Goal: Task Accomplishment & Management: Complete application form

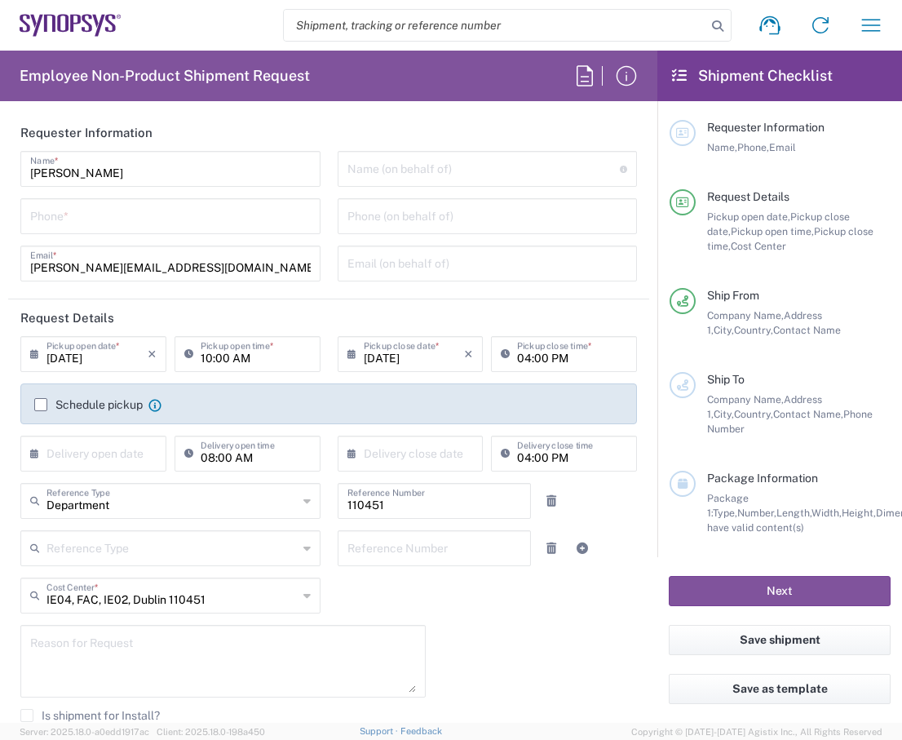
click at [151, 225] on input "tel" at bounding box center [170, 215] width 281 height 29
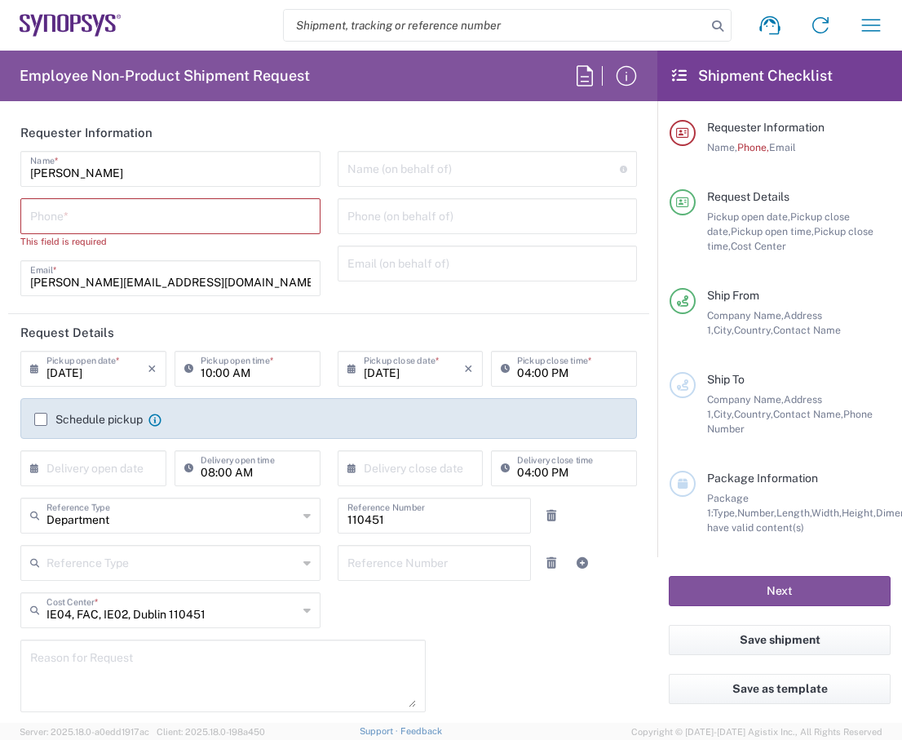
click at [92, 217] on input "tel" at bounding box center [170, 215] width 281 height 29
paste input "[PHONE_NUMBER]"
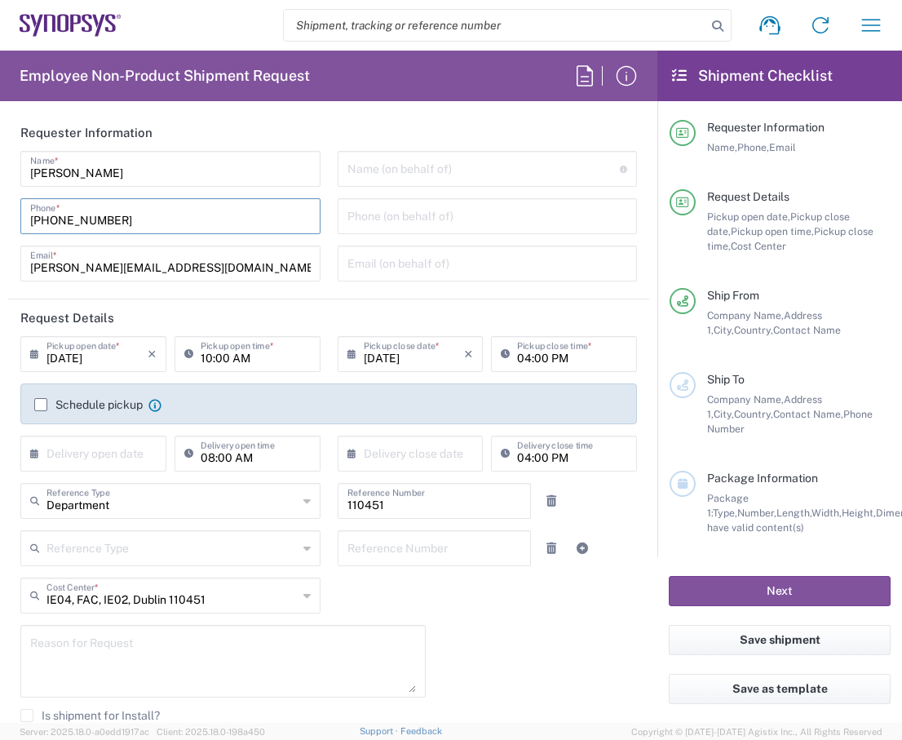
drag, startPoint x: 126, startPoint y: 220, endPoint x: 7, endPoint y: 222, distance: 119.1
click at [7, 222] on form "Requester Information [PERSON_NAME] Name * [PHONE_NUMBER] Phone * [EMAIL_ADDRES…" at bounding box center [328, 418] width 657 height 609
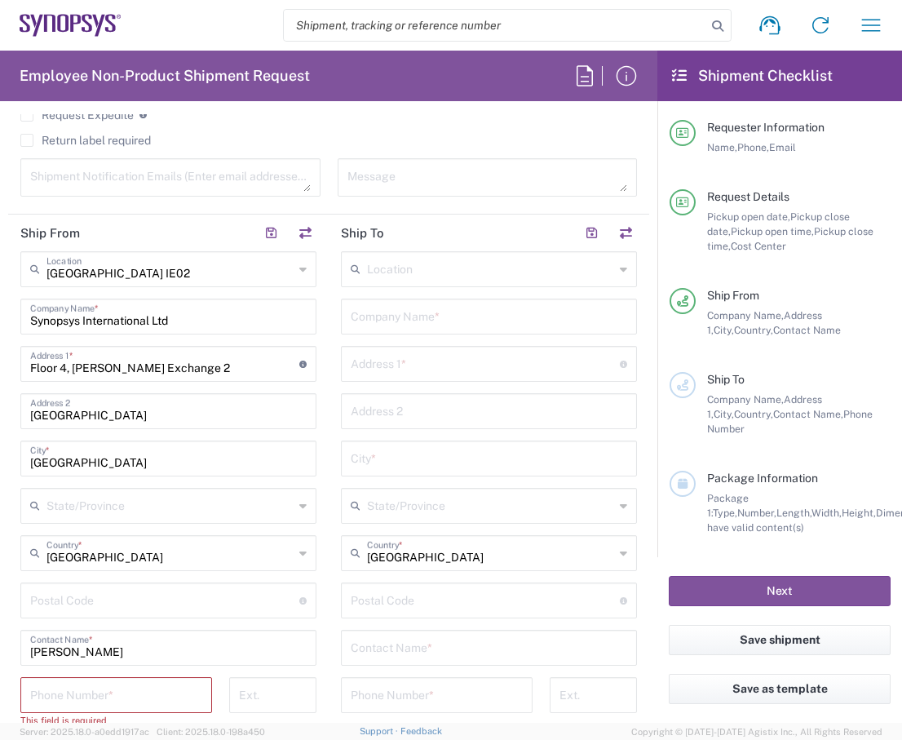
scroll to position [816, 0]
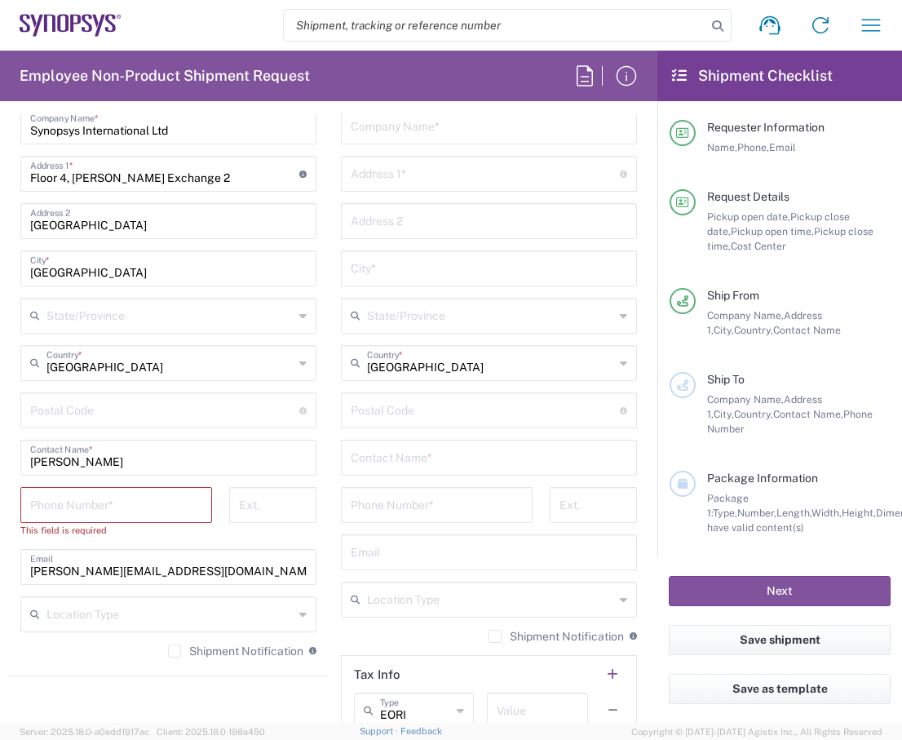
type input "[PHONE_NUMBER]"
click at [86, 510] on input "tel" at bounding box center [116, 503] width 172 height 29
paste input "[PHONE_NUMBER]"
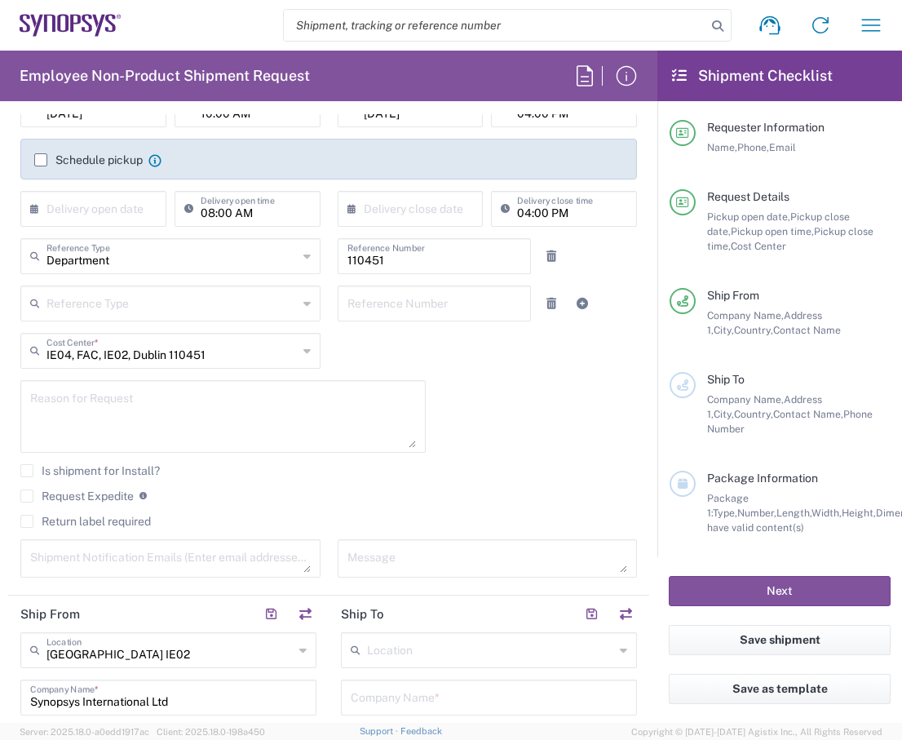
scroll to position [0, 0]
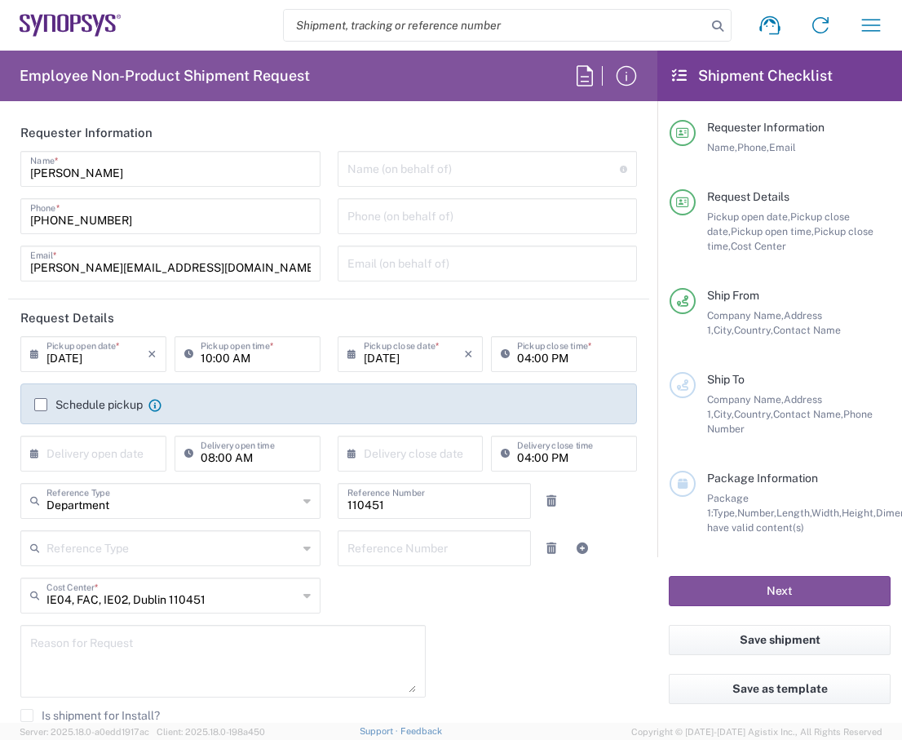
type input "[PHONE_NUMBER]"
click at [113, 355] on input "[DATE]" at bounding box center [96, 353] width 101 height 29
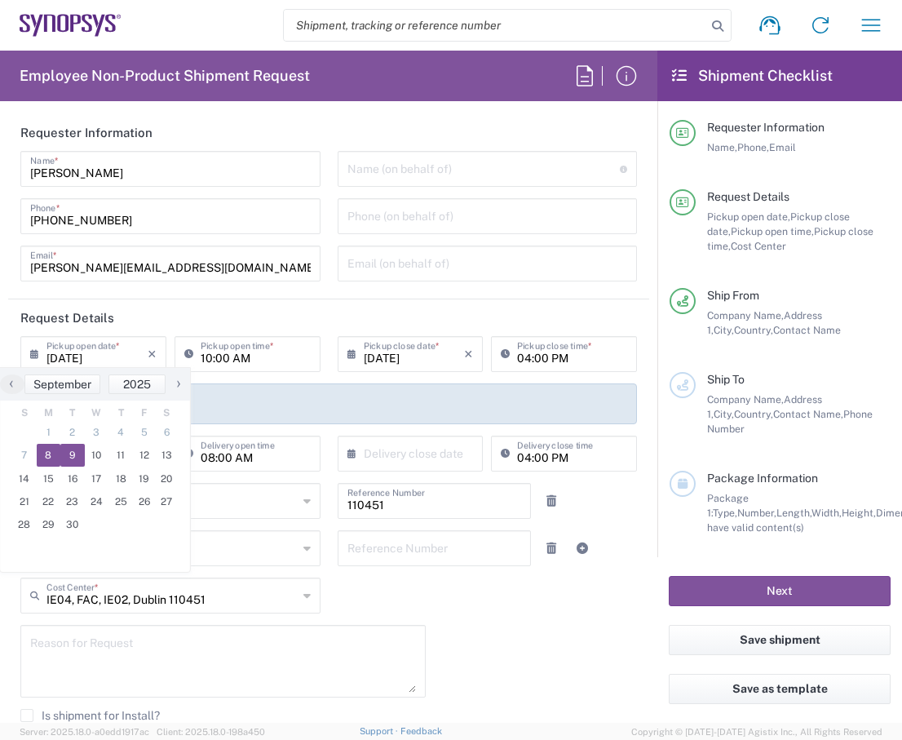
click at [69, 458] on span "9" at bounding box center [72, 455] width 24 height 23
type input "[DATE]"
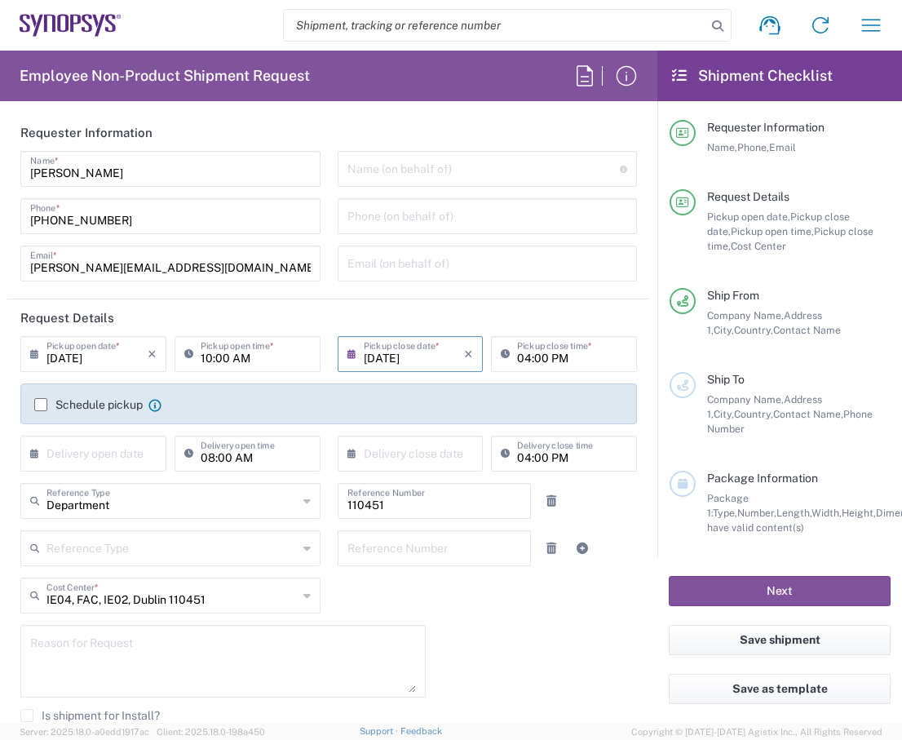
click at [538, 313] on header "Request Details" at bounding box center [328, 317] width 641 height 37
click at [206, 358] on input "10:00 AM" at bounding box center [256, 353] width 110 height 29
type input "08:00 AM"
click at [565, 313] on header "Request Details" at bounding box center [328, 317] width 641 height 37
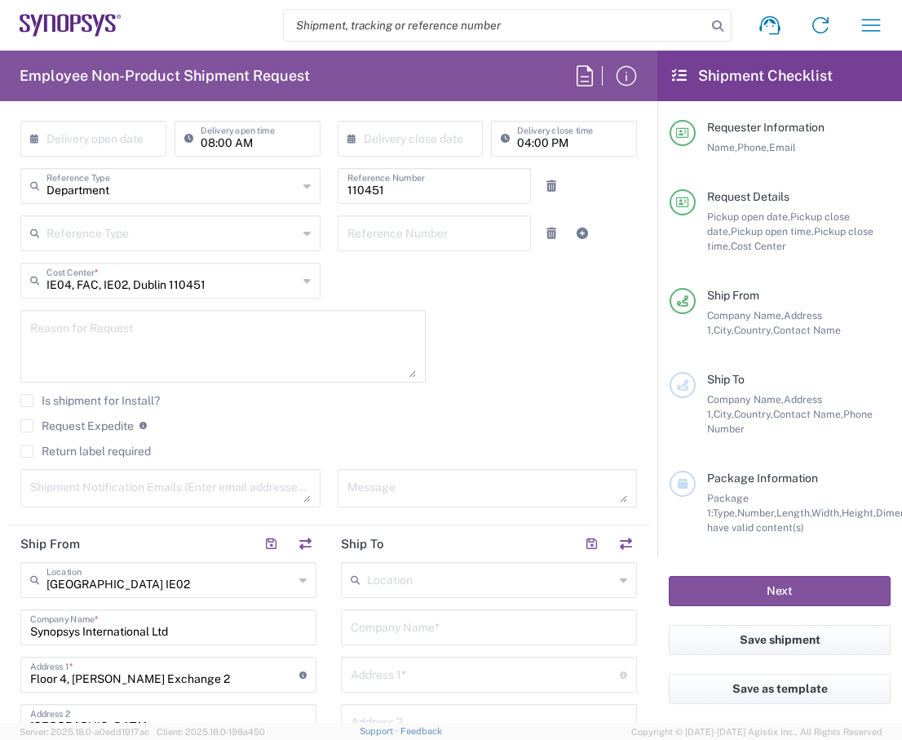
scroll to position [326, 0]
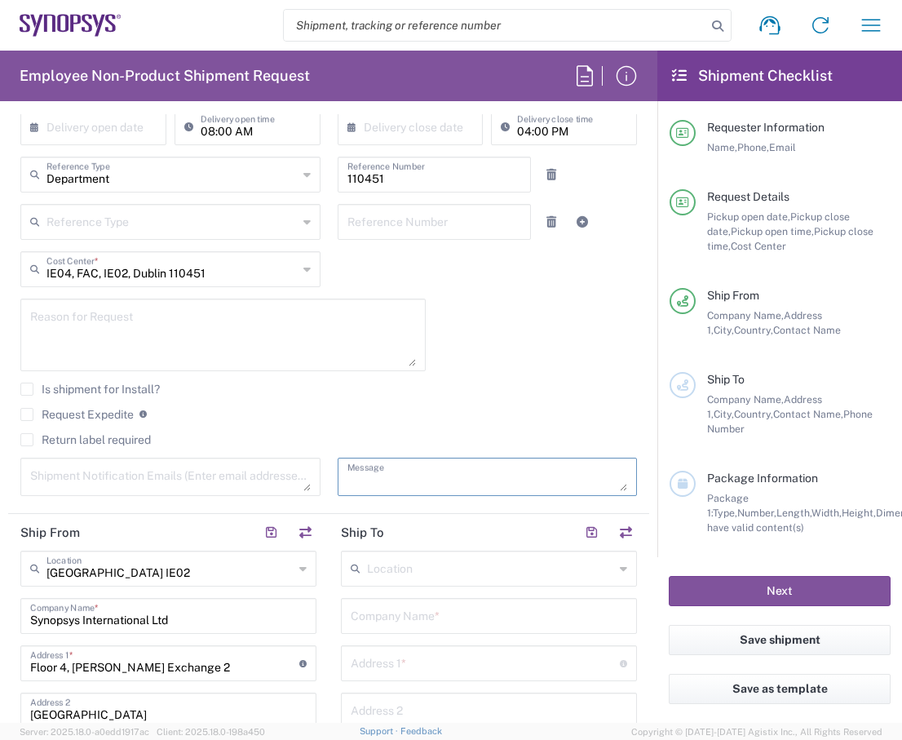
click at [431, 475] on textarea at bounding box center [487, 477] width 281 height 29
click at [401, 471] on textarea at bounding box center [487, 477] width 281 height 29
paste textarea "Badge printer supplies"
type textarea "Badge printer supplies"
click at [190, 477] on textarea at bounding box center [170, 477] width 281 height 29
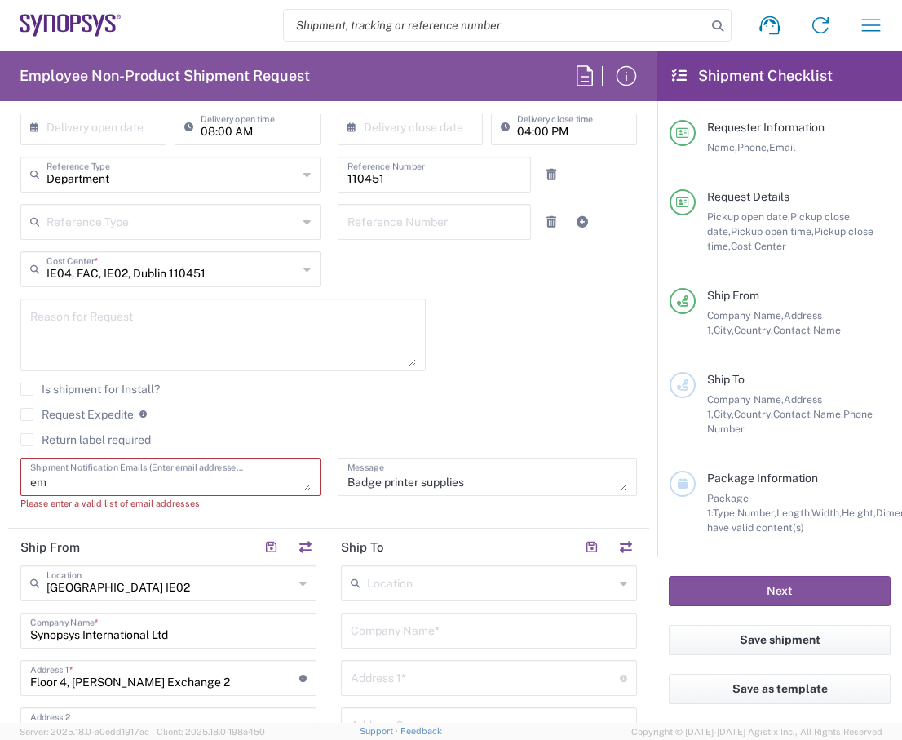
click at [77, 487] on textarea "em" at bounding box center [170, 477] width 281 height 29
type textarea "e"
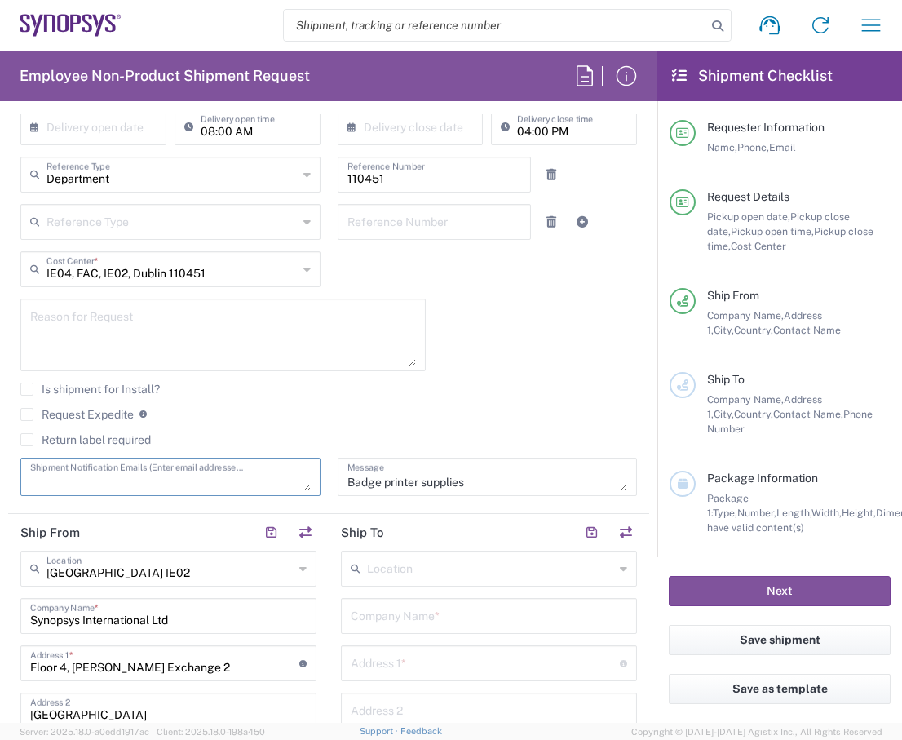
paste textarea "[EMAIL_ADDRESS][DOMAIN_NAME]"
drag, startPoint x: 33, startPoint y: 483, endPoint x: 46, endPoint y: 481, distance: 12.3
click at [35, 483] on textarea "[EMAIL_ADDRESS][DOMAIN_NAME]" at bounding box center [170, 477] width 281 height 29
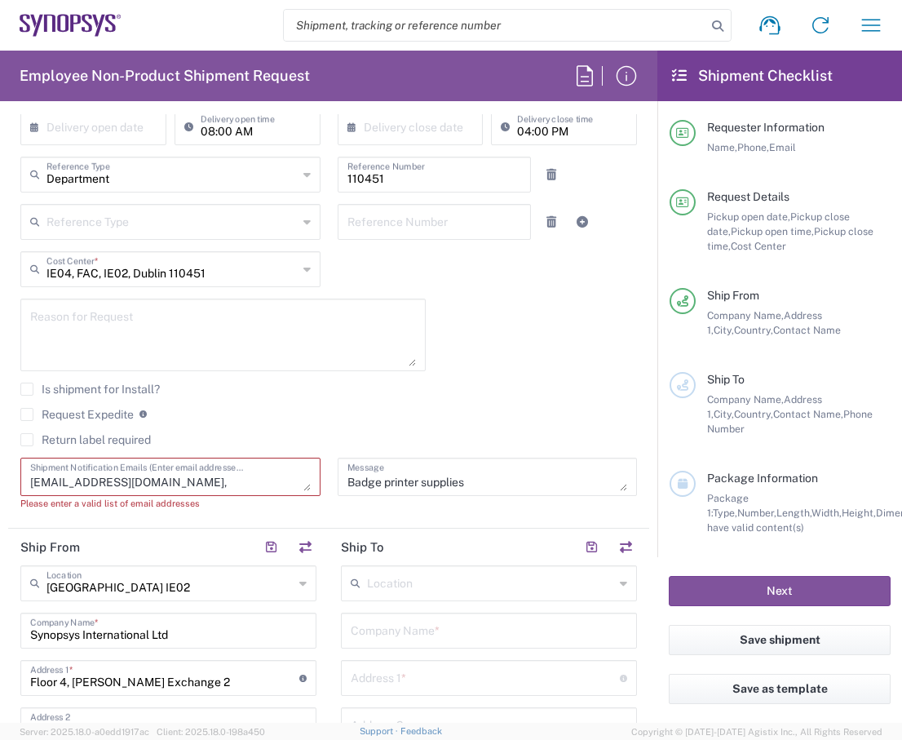
click at [202, 482] on textarea "[EMAIL_ADDRESS][DOMAIN_NAME]," at bounding box center [170, 477] width 281 height 29
paste textarea "[PERSON_NAME][EMAIL_ADDRESS][DOMAIN_NAME]"
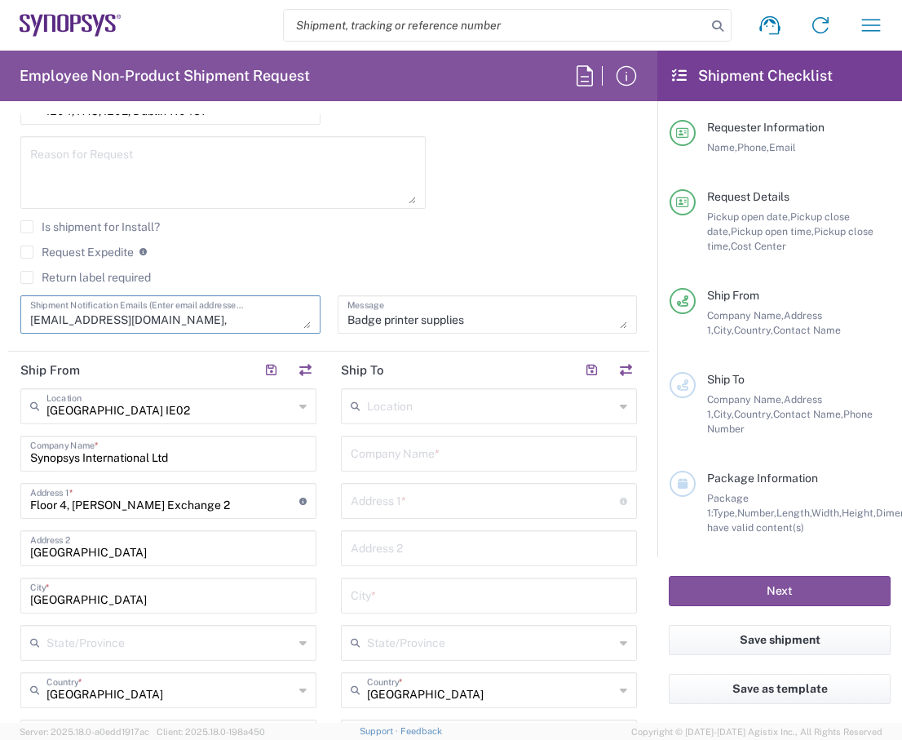
scroll to position [489, 0]
type textarea "[EMAIL_ADDRESS][DOMAIN_NAME], [PERSON_NAME][EMAIL_ADDRESS][DOMAIN_NAME]"
click at [408, 401] on input "text" at bounding box center [490, 404] width 247 height 29
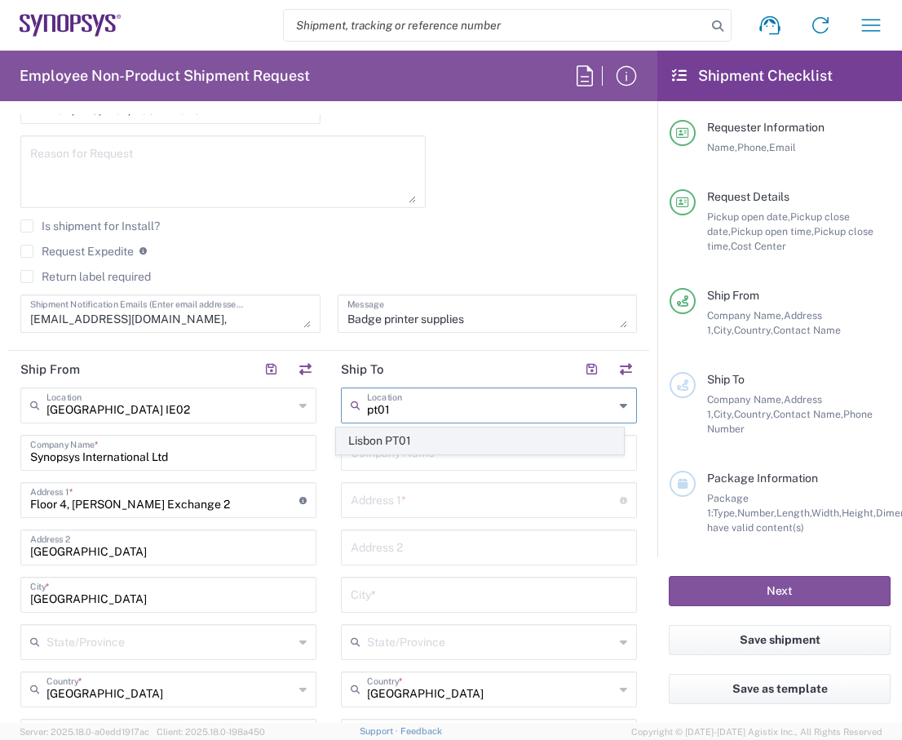
click at [398, 442] on span "Lisbon PT01" at bounding box center [480, 440] width 287 height 25
type input "Lisbon PT01"
type input "SNPS, [GEOGRAPHIC_DATA] Unipessoal, Lda."
type input "[GEOGRAPHIC_DATA]"
type input "Piso 2"
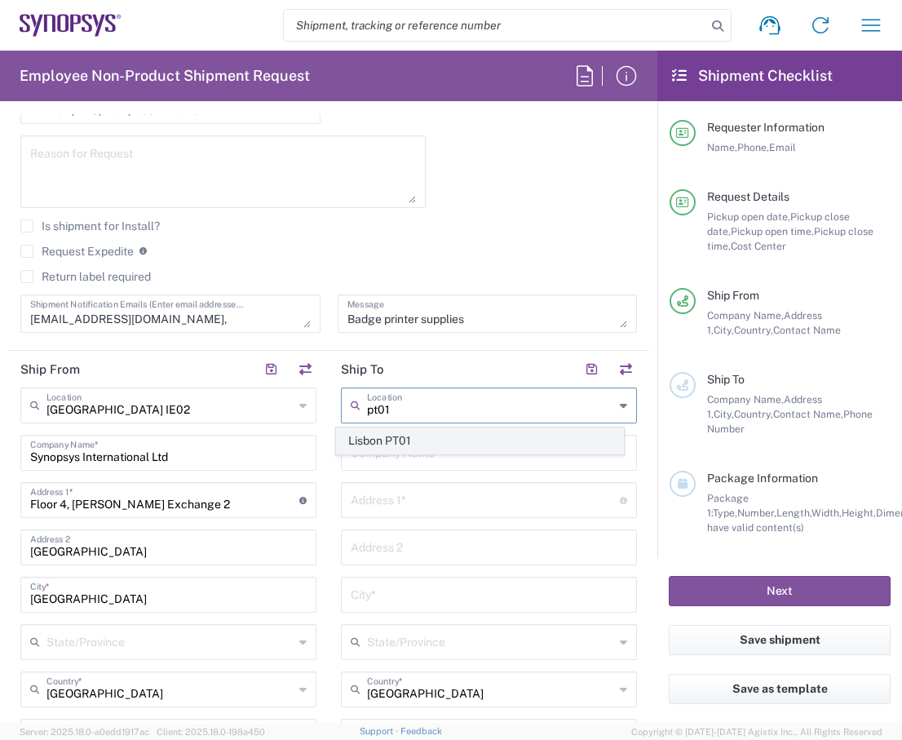
type input "Porto Salvo"
type input "[GEOGRAPHIC_DATA]"
type input "2740-267"
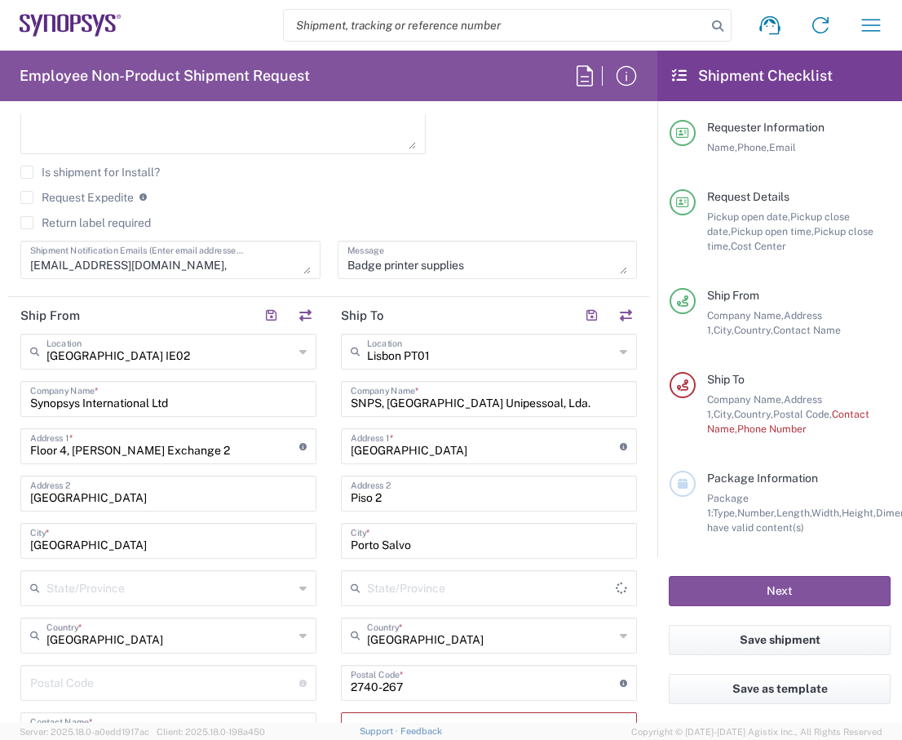
scroll to position [734, 0]
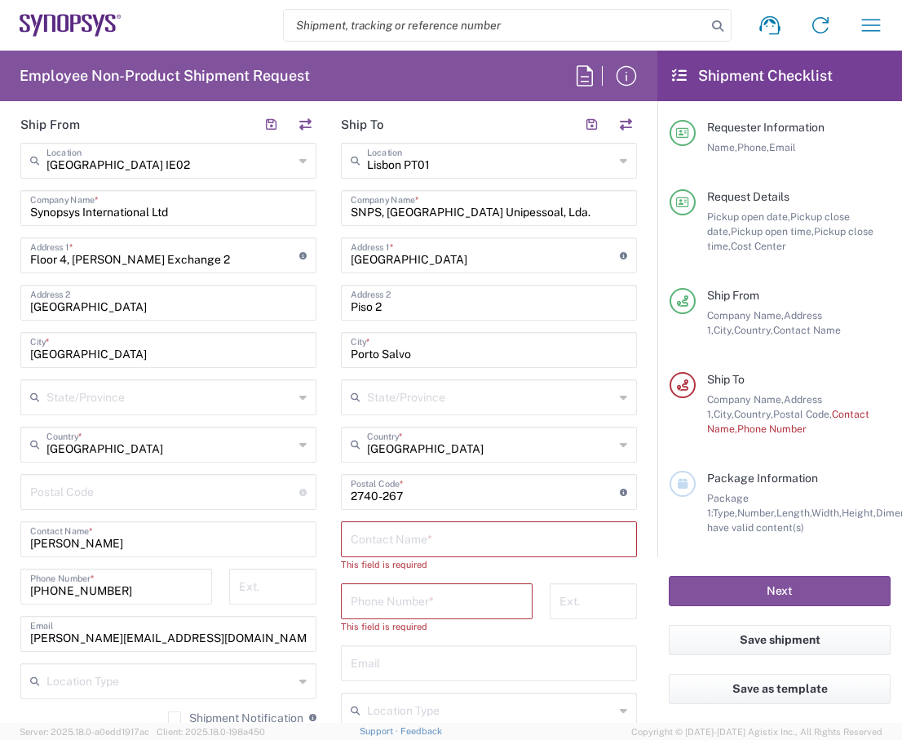
click at [401, 544] on input "text" at bounding box center [489, 538] width 277 height 29
paste input "[PERSON_NAME] [PERSON_NAME]"
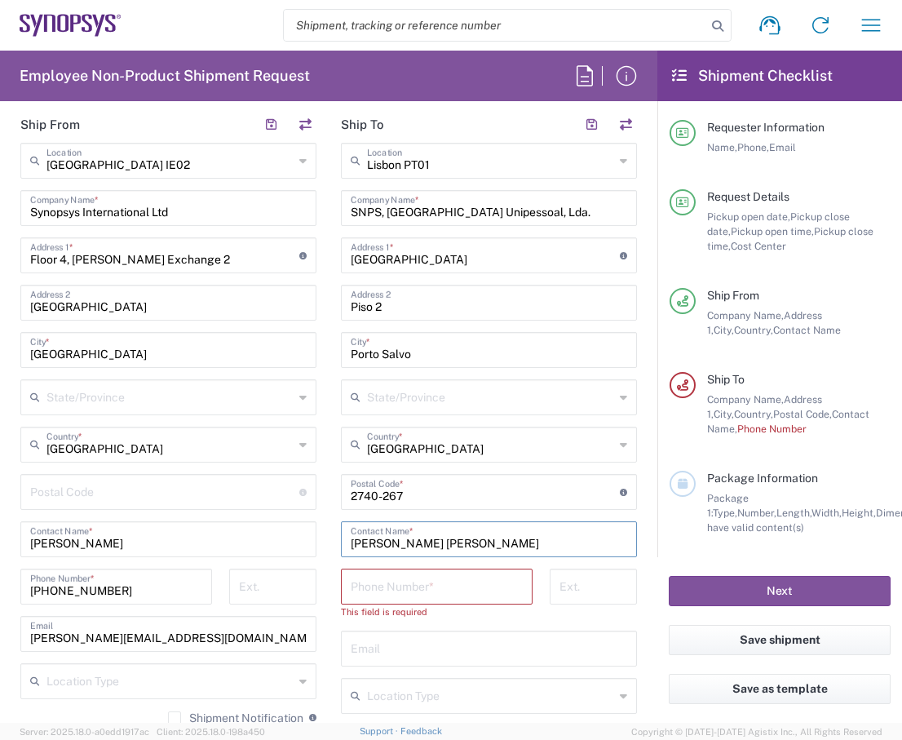
type input "[PERSON_NAME] [PERSON_NAME]"
click at [405, 582] on input "tel" at bounding box center [437, 585] width 172 height 29
paste input "[PHONE_NUMBER]"
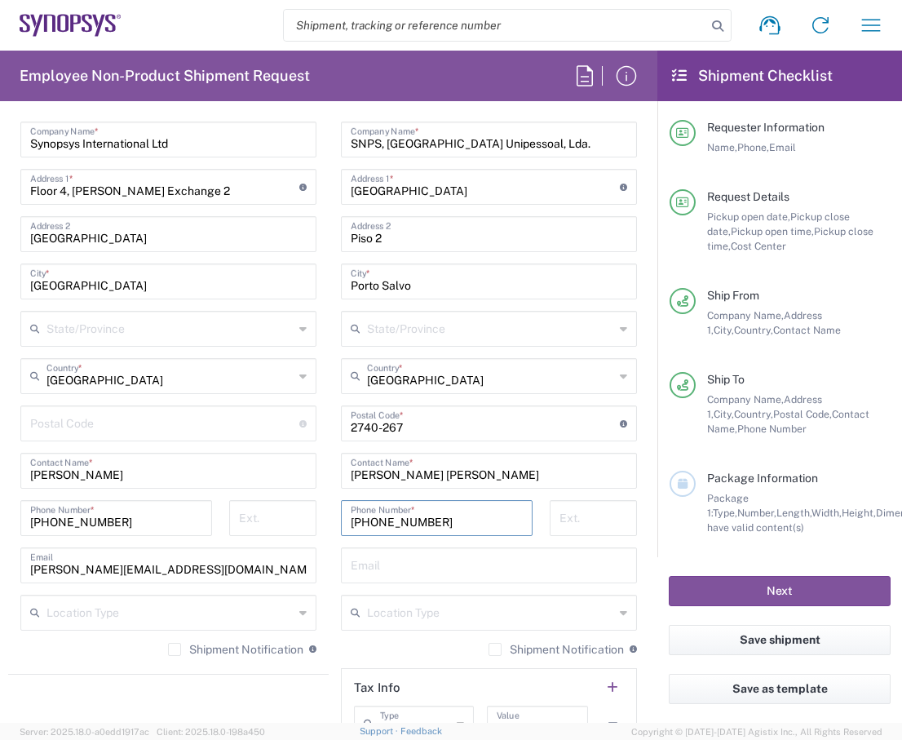
scroll to position [897, 0]
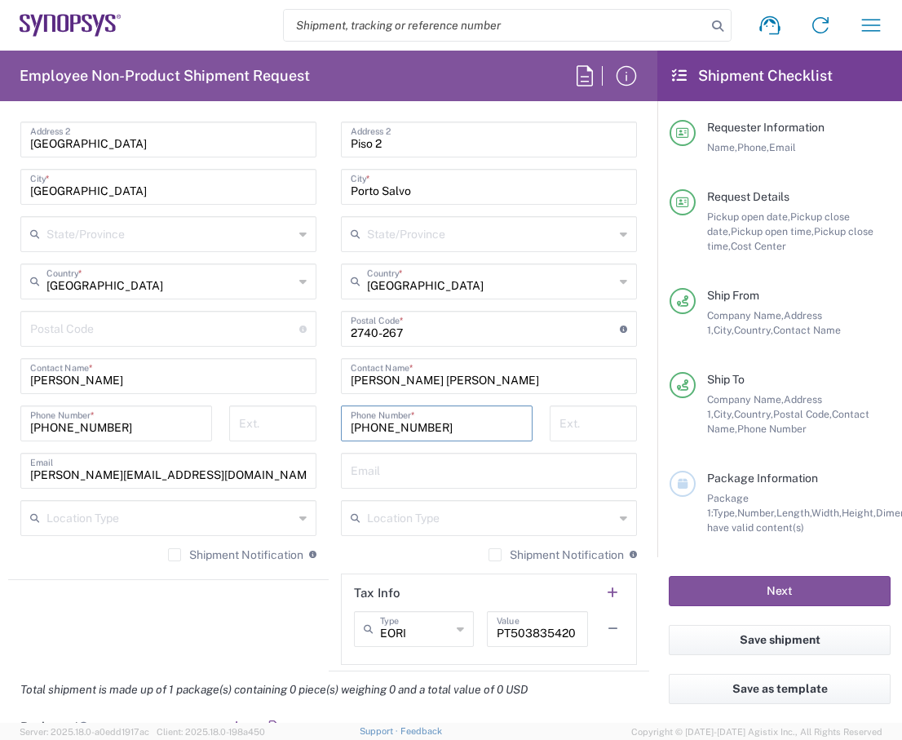
type input "[PHONE_NUMBER]"
click at [391, 477] on input "text" at bounding box center [489, 469] width 277 height 29
paste input "[PERSON_NAME][EMAIL_ADDRESS][DOMAIN_NAME]"
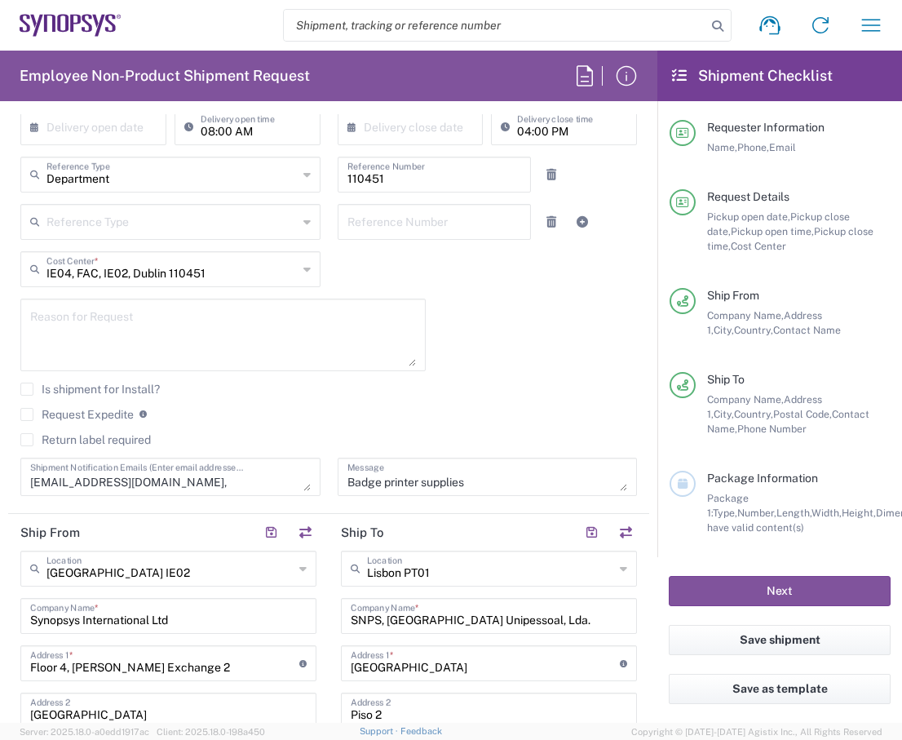
scroll to position [0, 0]
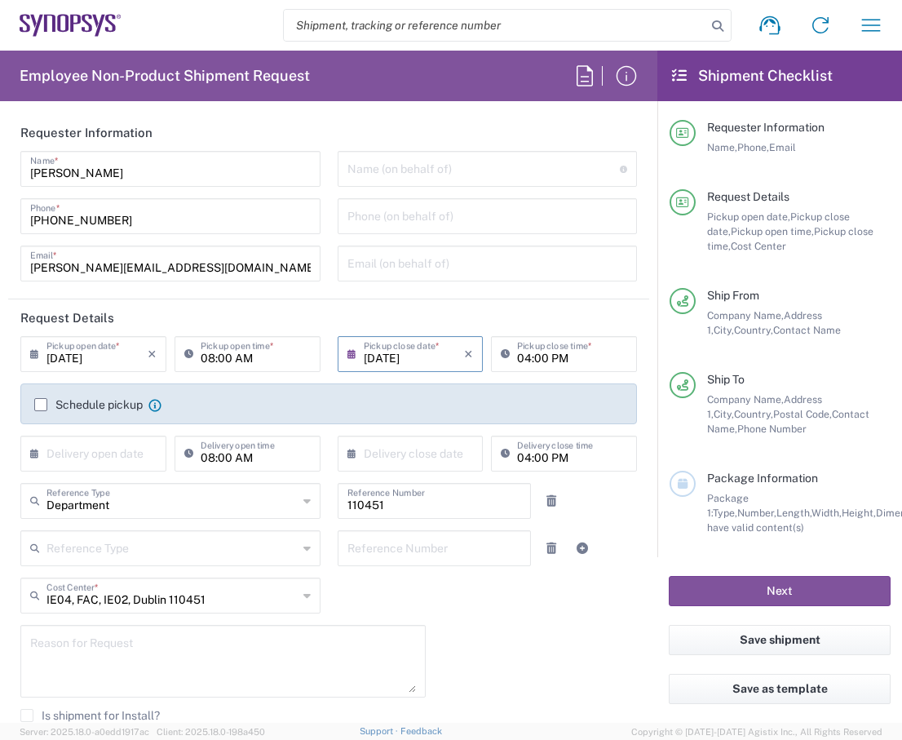
type input "[PERSON_NAME][EMAIL_ADDRESS][DOMAIN_NAME]"
click at [571, 614] on div "[DATE] × Pickup open date * Cancel Apply 08:00 AM Pickup open time * [DATE] × P…" at bounding box center [329, 585] width 634 height 498
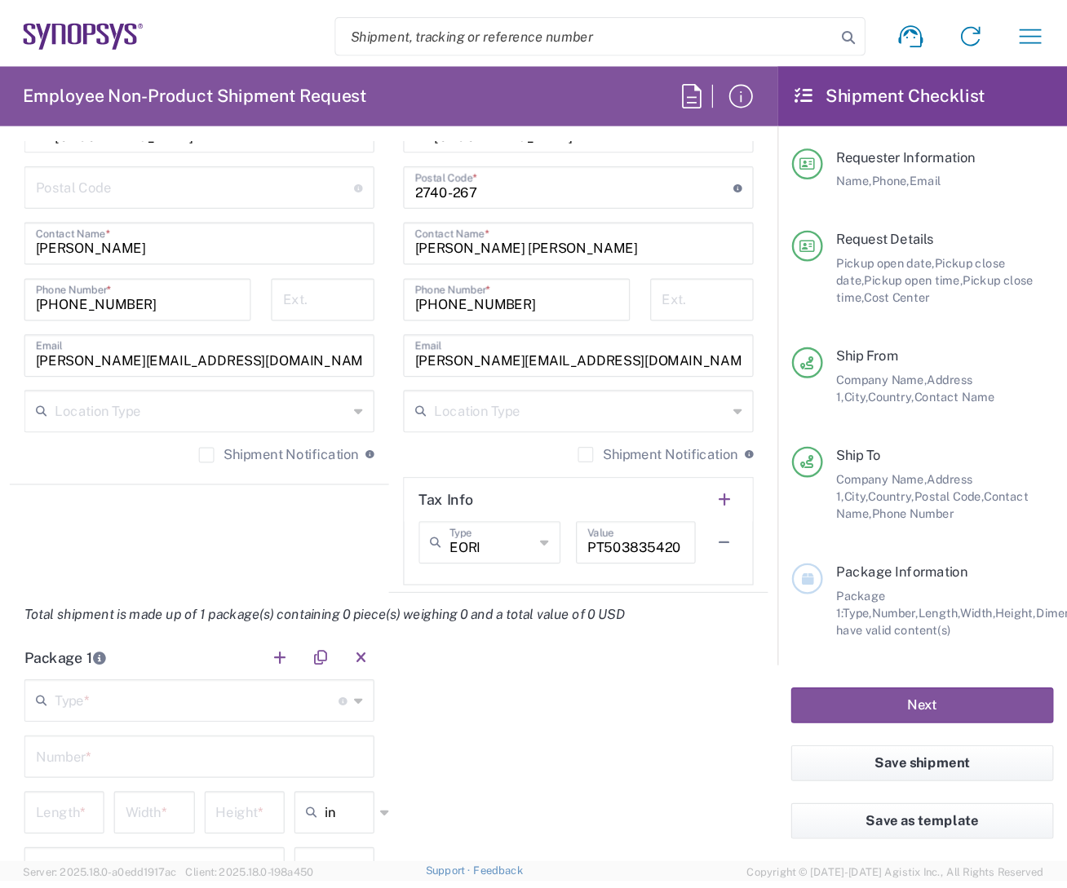
scroll to position [1060, 0]
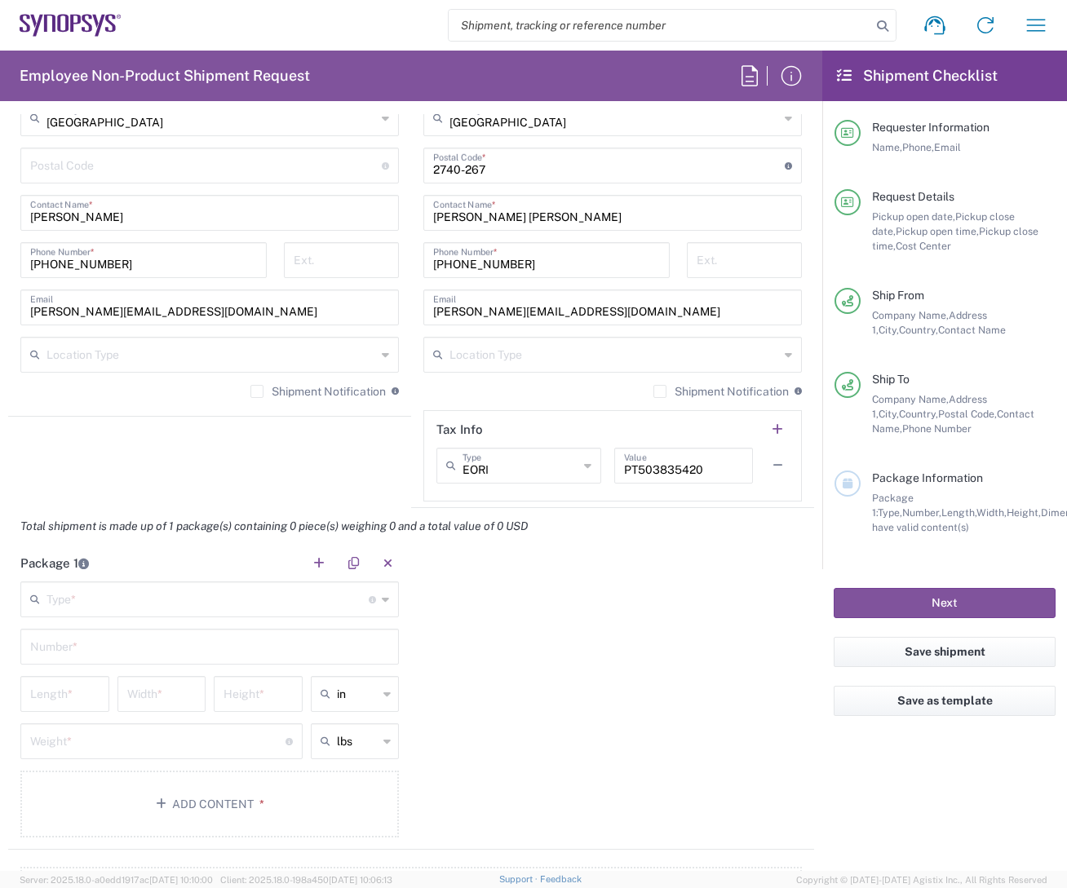
click at [131, 599] on input "text" at bounding box center [207, 598] width 322 height 29
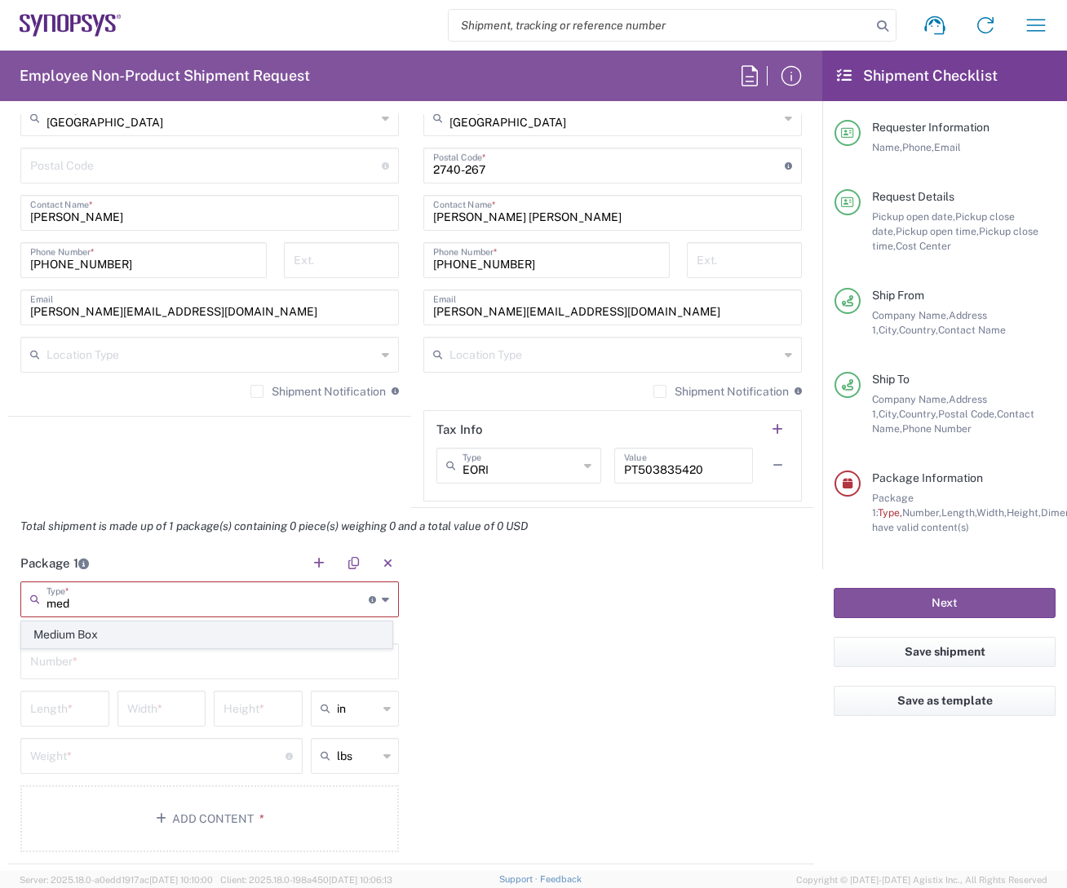
click at [134, 634] on span "Medium Box" at bounding box center [207, 634] width 370 height 25
type input "Medium Box"
type input "13"
type input "11.5"
type input "2.5"
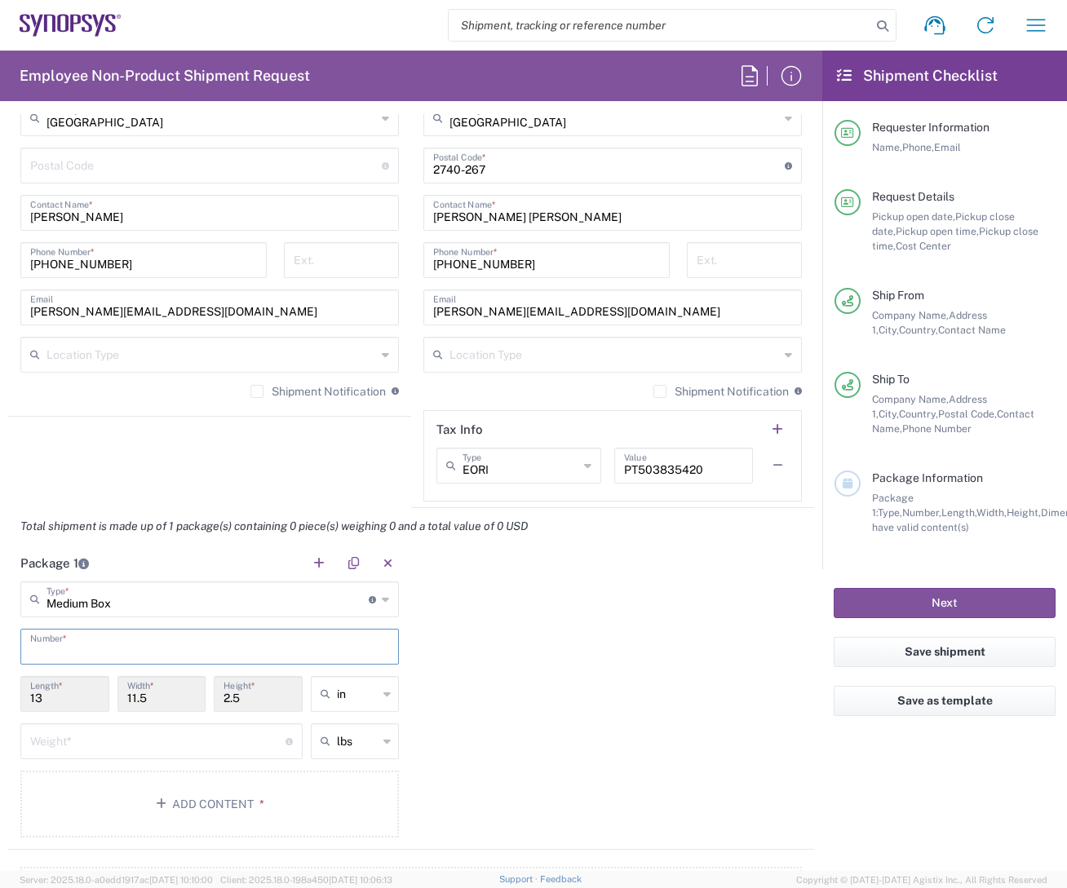
click at [58, 651] on input "text" at bounding box center [209, 645] width 359 height 29
type input "1"
click at [615, 646] on div "Package 1 Medium Box Type * Material used to package goods Medium Box 1 Number …" at bounding box center [411, 697] width 806 height 305
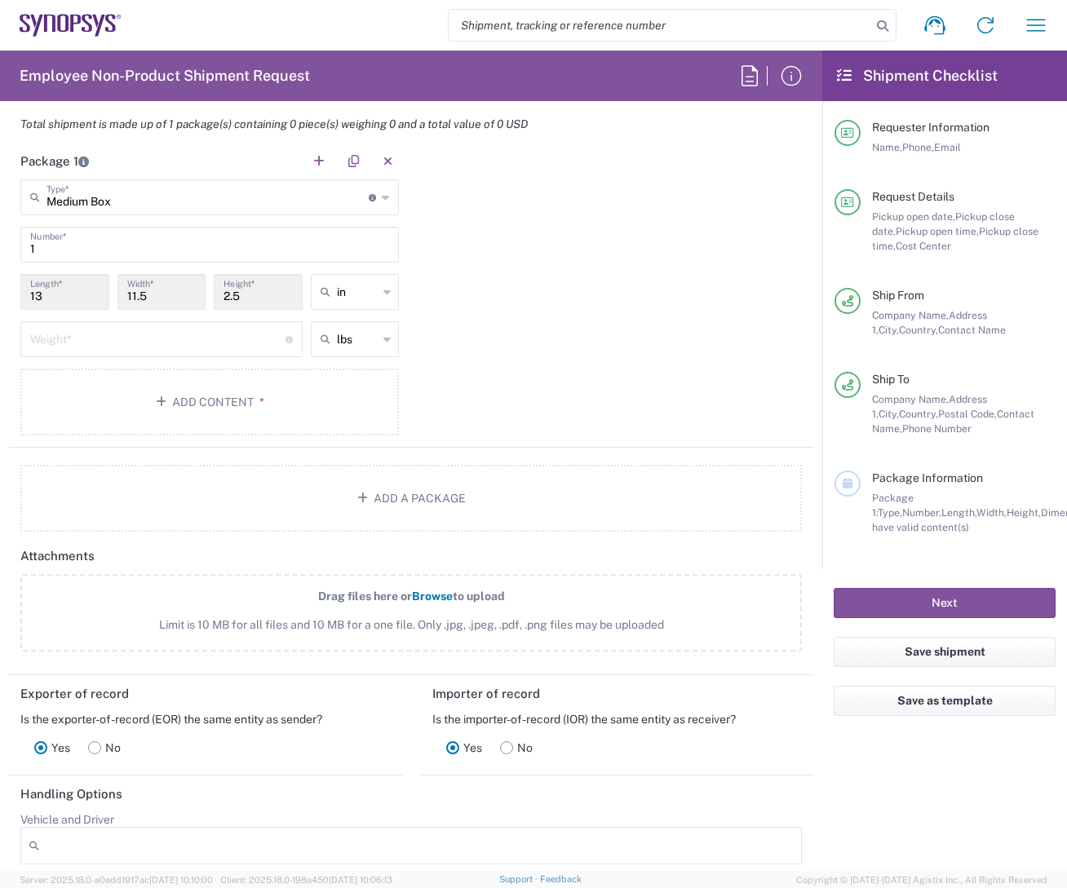
scroll to position [1463, 0]
click at [231, 409] on button "Add Content *" at bounding box center [209, 401] width 378 height 67
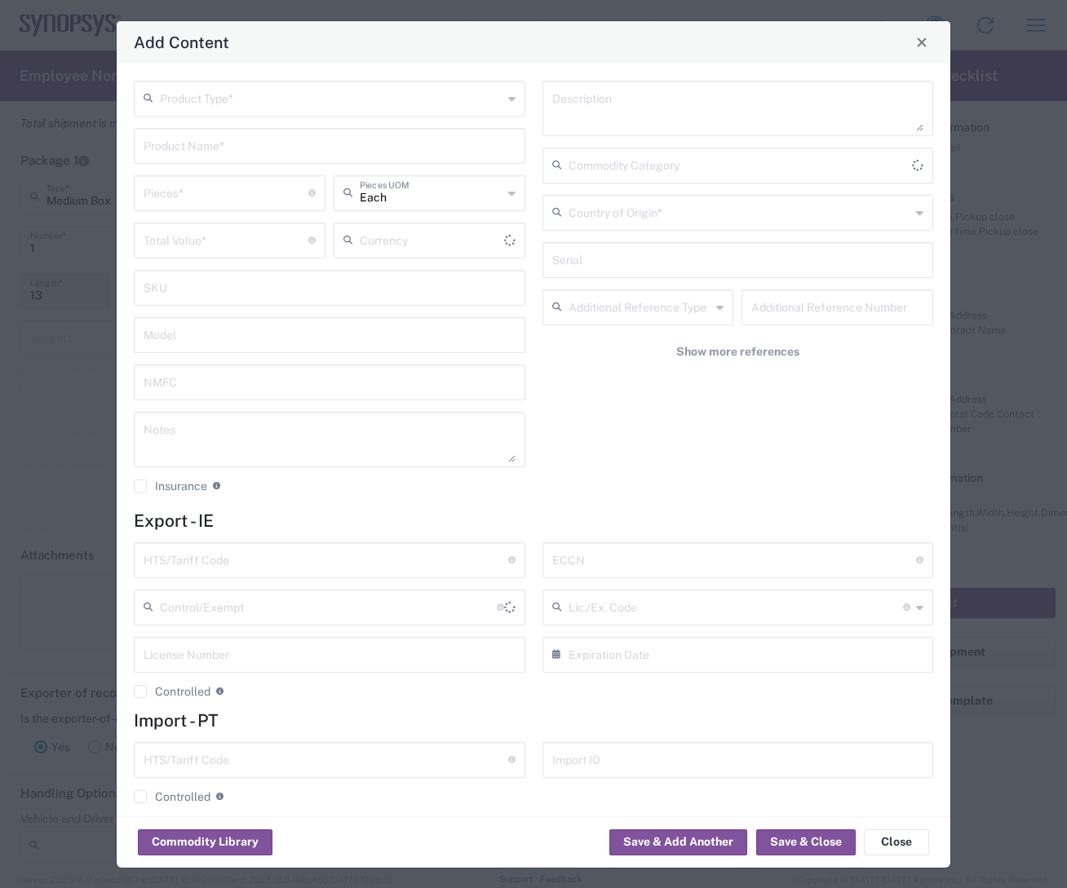
type input "US Dollar"
click at [425, 97] on input "text" at bounding box center [331, 97] width 343 height 29
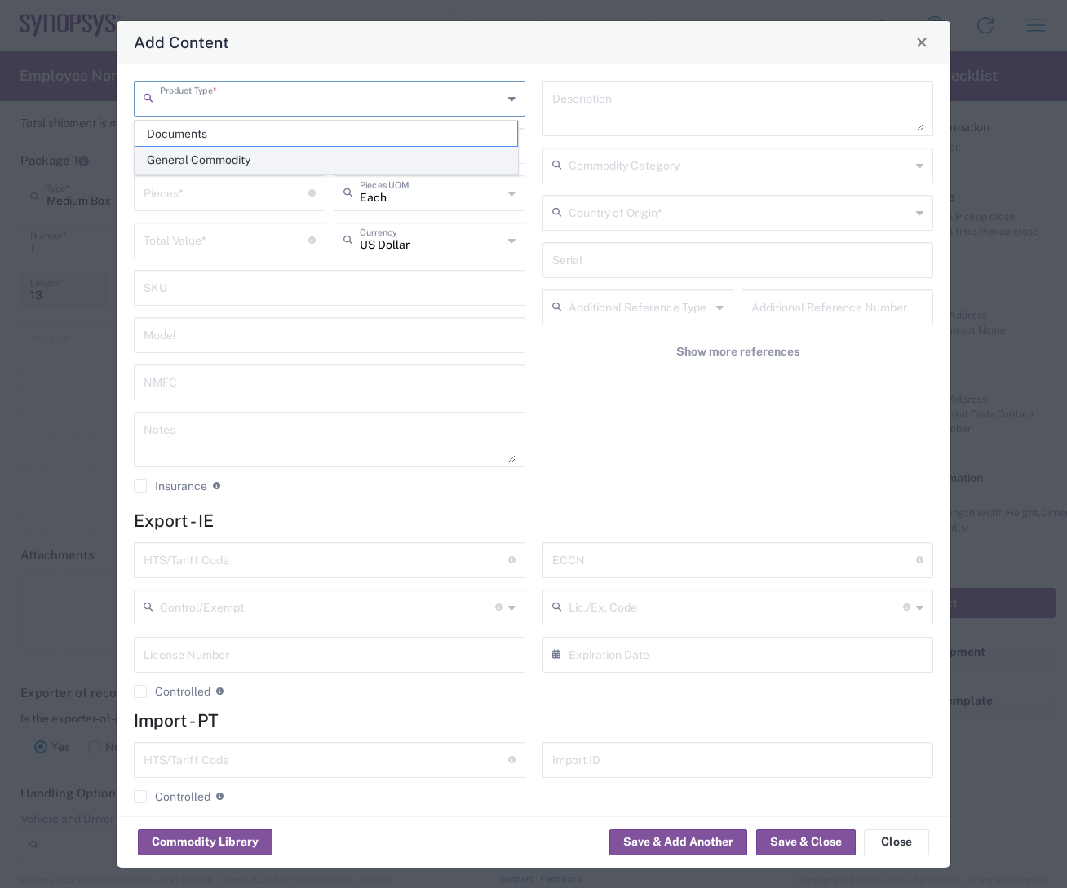
click at [248, 159] on span "General Commodity" at bounding box center [326, 160] width 382 height 25
type input "General Commodity"
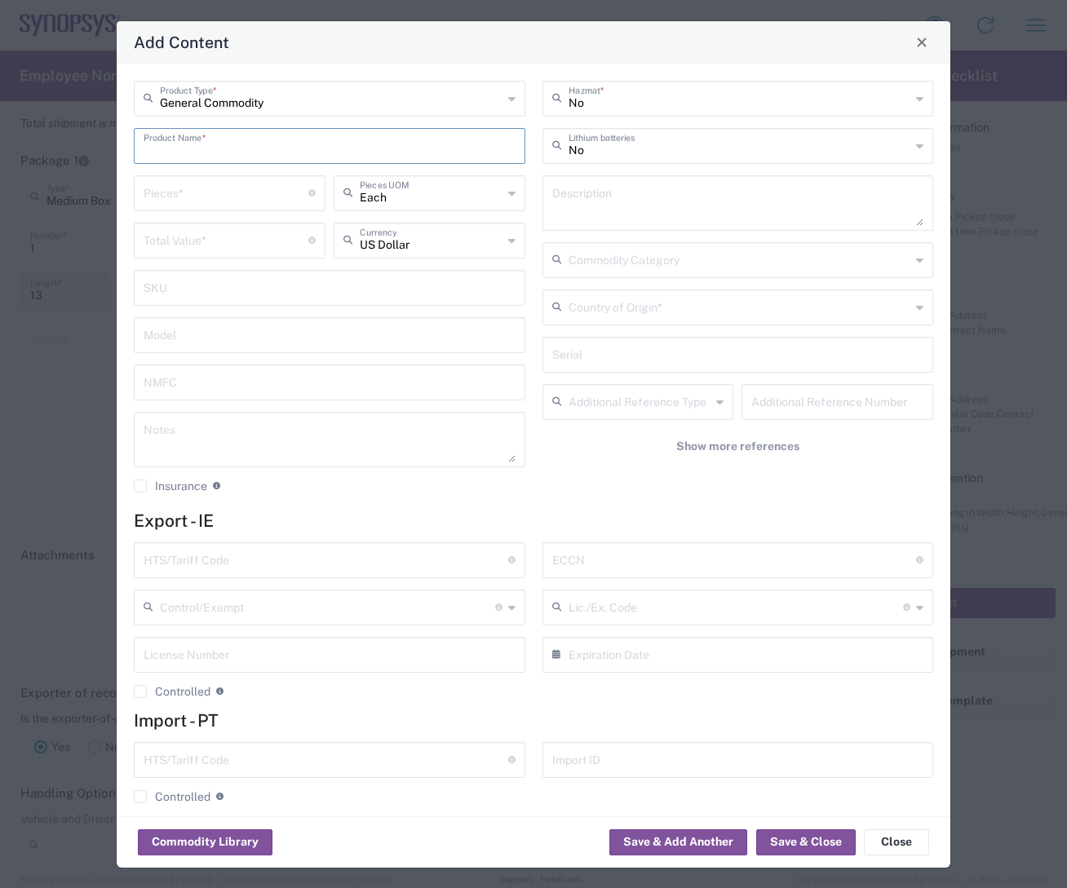
click at [316, 145] on input "text" at bounding box center [330, 145] width 372 height 29
click at [237, 210] on div "084052 Printer Ribbon" at bounding box center [329, 212] width 388 height 28
type input "084052 Printer Ribbon"
type textarea "Fargo Printer Ribbon"
type input "9612.10.1000"
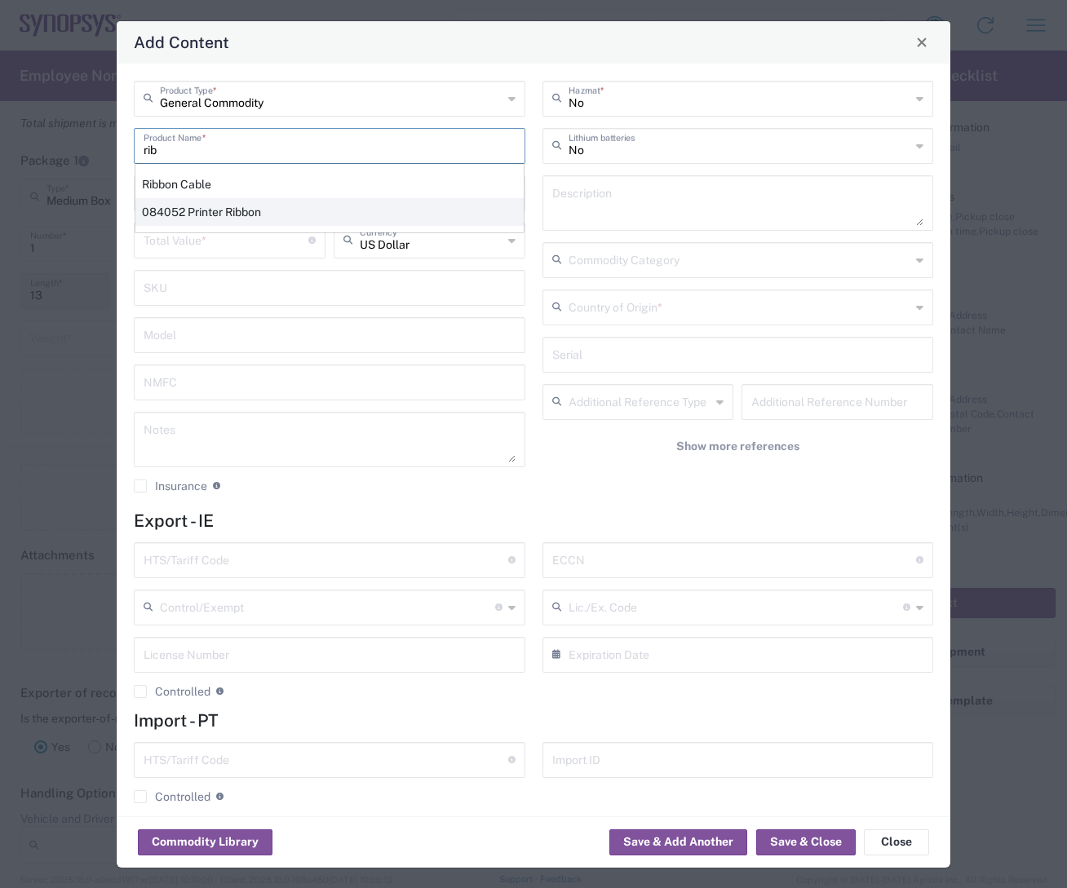
type input "BIS"
type input "EAR99"
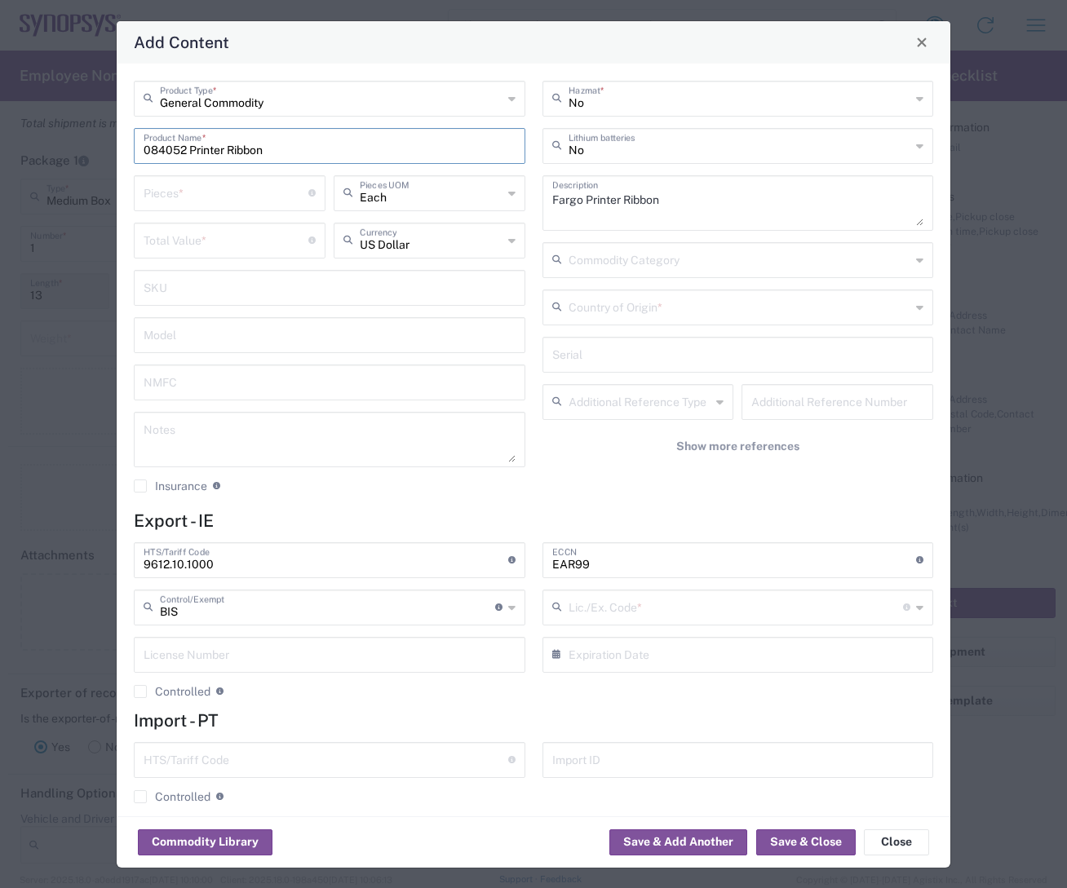
type input "NLR - No License Required"
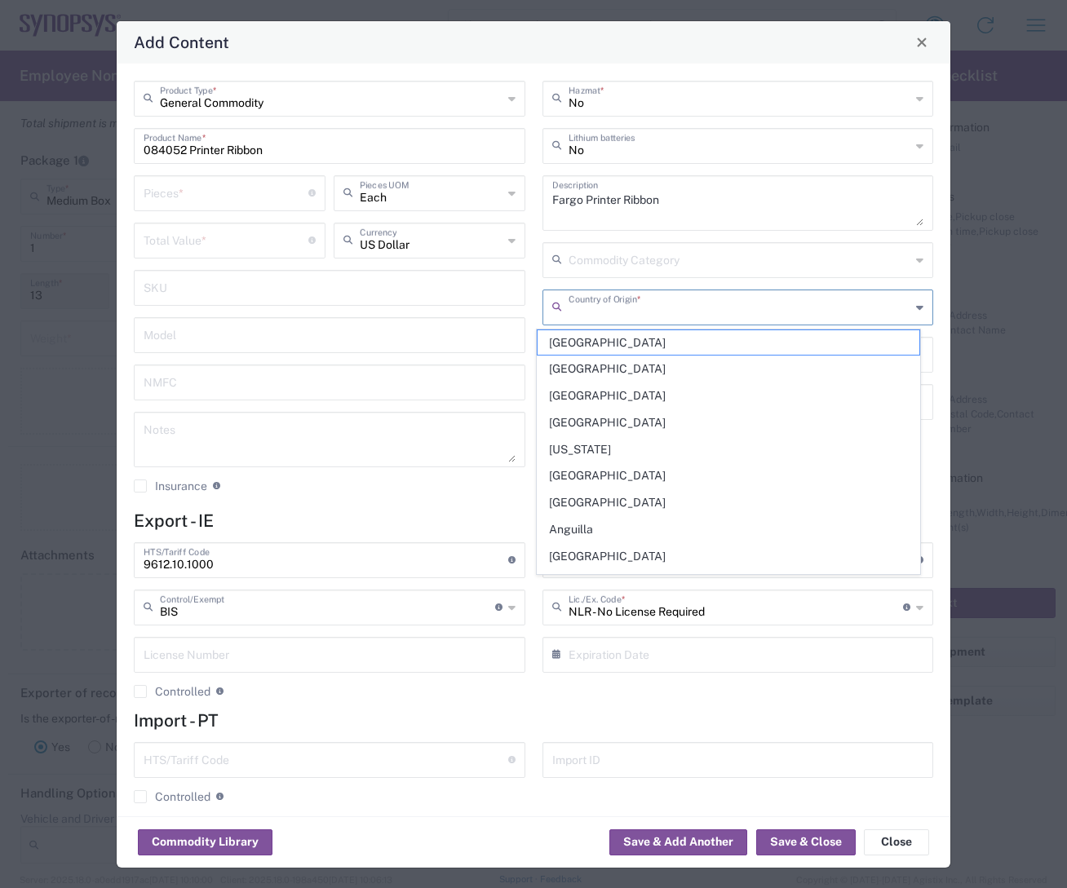
click at [735, 309] on input "text" at bounding box center [740, 306] width 343 height 29
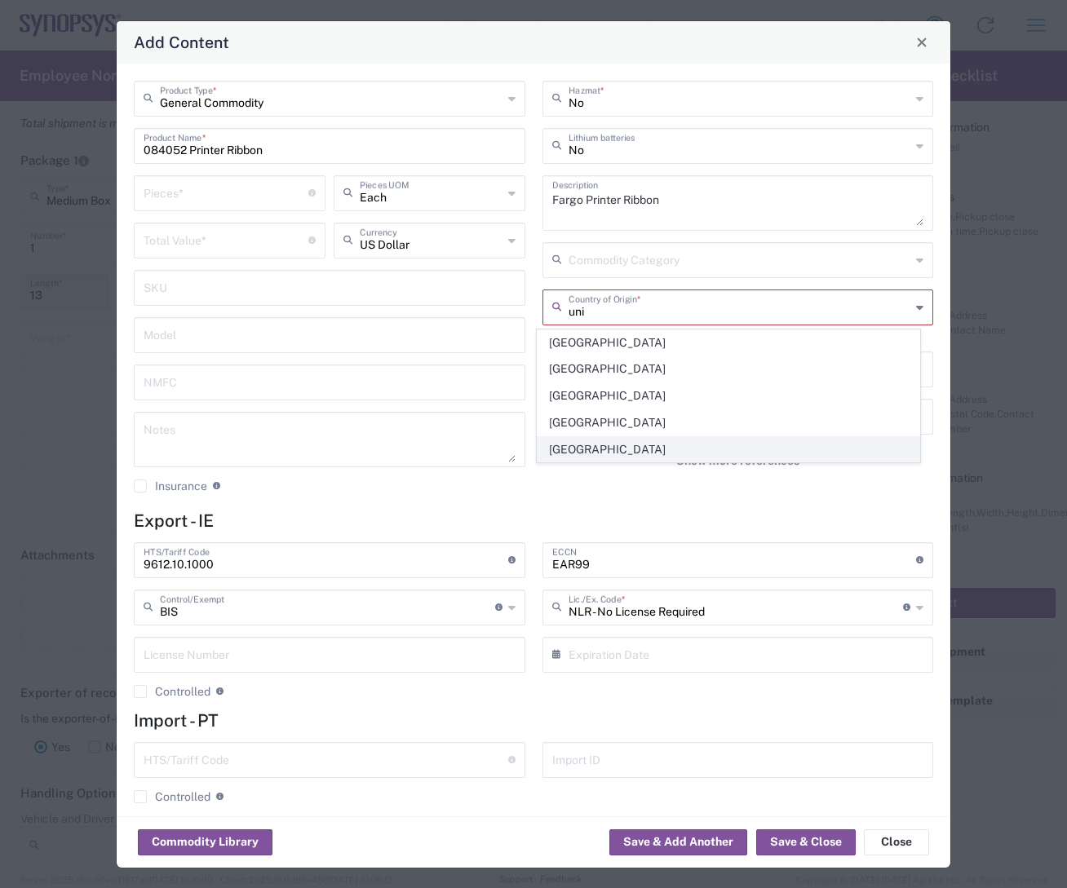
click at [603, 443] on span "[GEOGRAPHIC_DATA]" at bounding box center [729, 449] width 382 height 25
type input "[GEOGRAPHIC_DATA]"
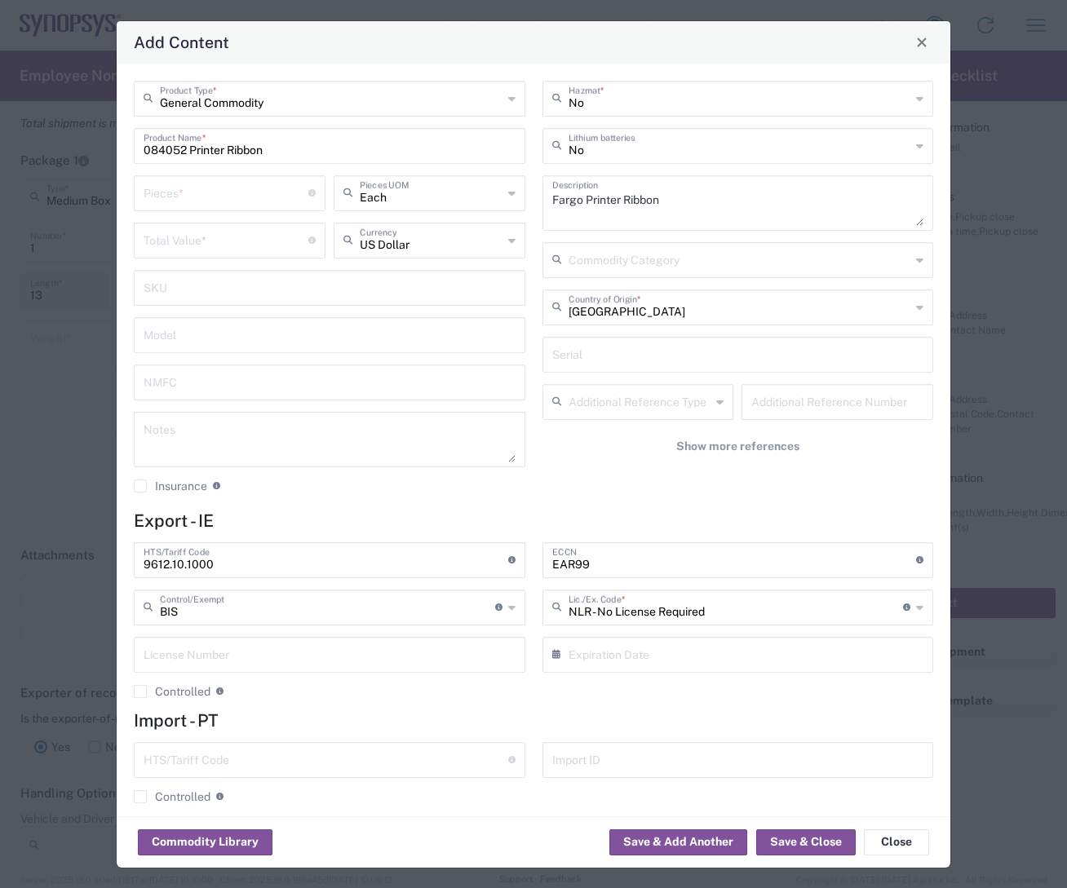
drag, startPoint x: 167, startPoint y: 208, endPoint x: 171, endPoint y: 200, distance: 9.1
click at [167, 208] on div "Pieces * Number of pieces inside all the packages" at bounding box center [230, 193] width 192 height 36
click at [175, 192] on input "number" at bounding box center [226, 192] width 165 height 29
type input "1"
click at [179, 245] on input "number" at bounding box center [226, 239] width 165 height 29
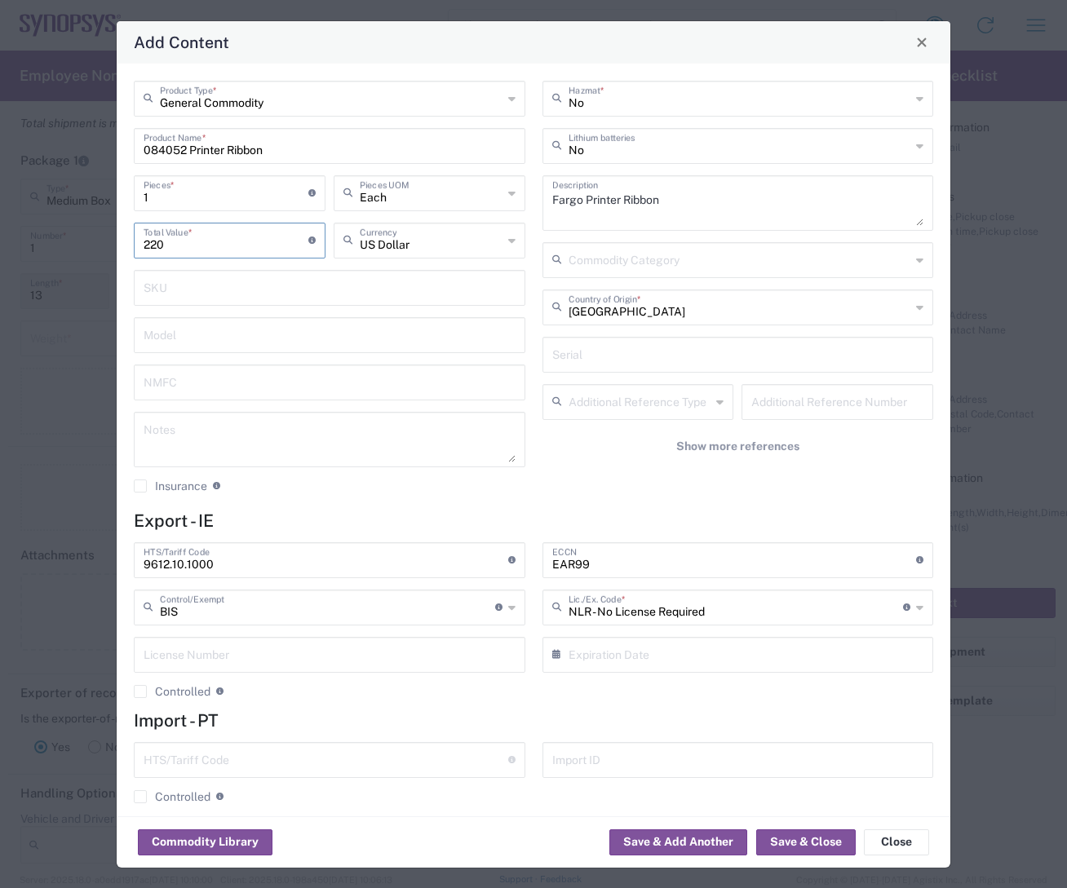
type input "220"
click at [811, 702] on button "Save & Close" at bounding box center [806, 843] width 100 height 26
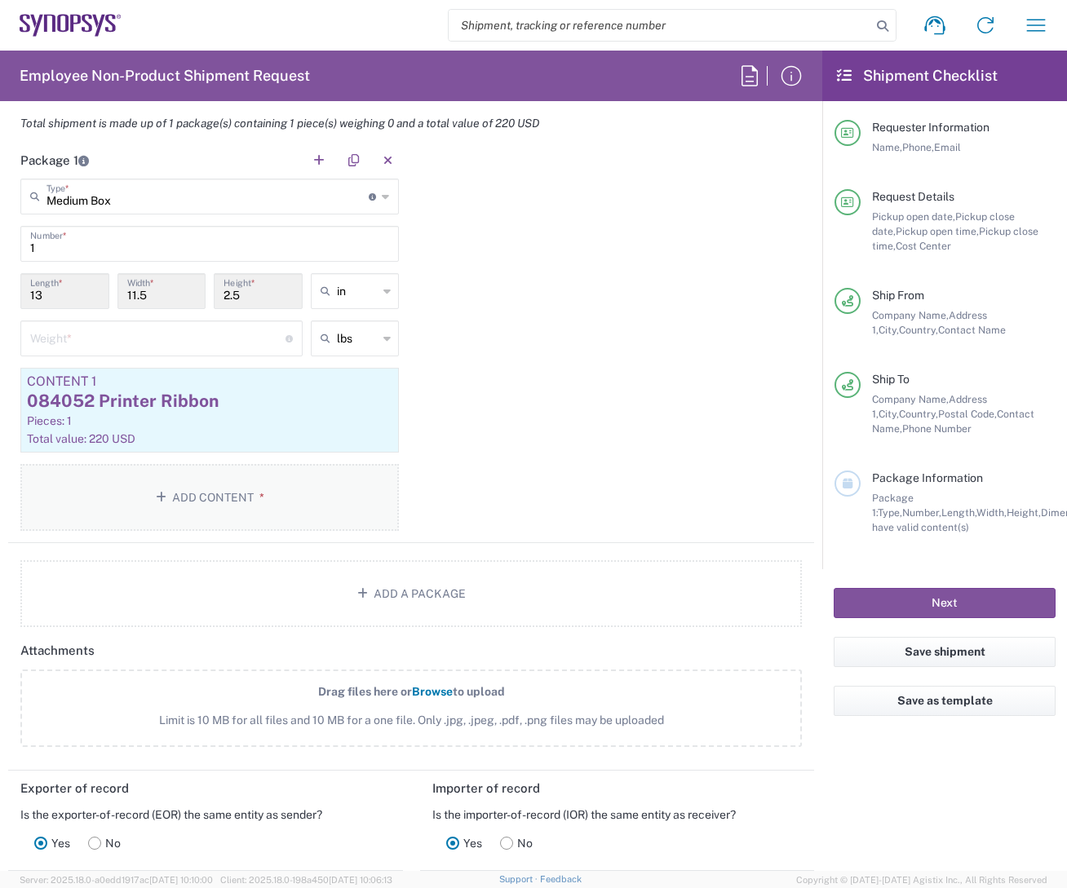
click at [228, 494] on button "Add Content *" at bounding box center [209, 497] width 378 height 67
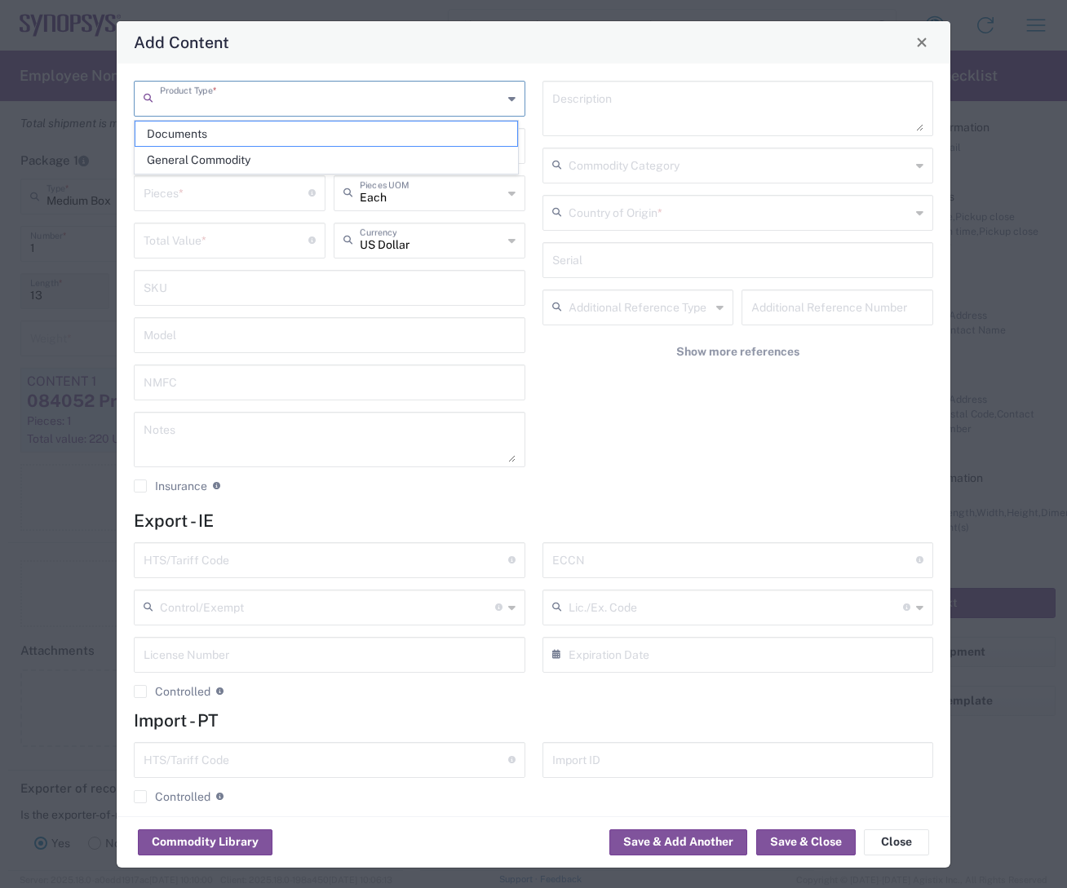
click at [337, 97] on input "text" at bounding box center [331, 97] width 343 height 29
click at [234, 156] on span "General Commodity" at bounding box center [326, 160] width 382 height 25
type input "General Commodity"
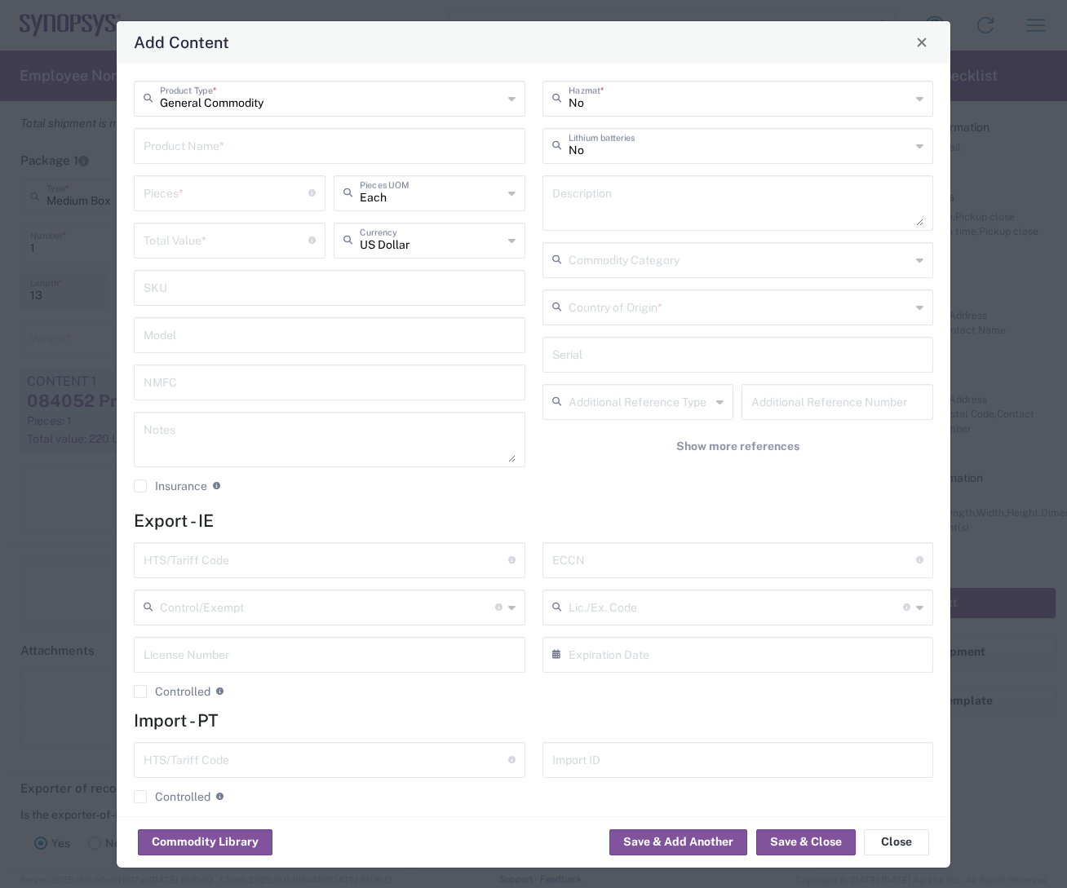
click at [214, 145] on input "text" at bounding box center [330, 145] width 372 height 29
click at [241, 184] on div "Fargo Printer Film 084053" at bounding box center [329, 184] width 388 height 28
type input "Fargo Printer Film 084053"
type textarea "Fargo Printer Film"
type input "8443.99.5050"
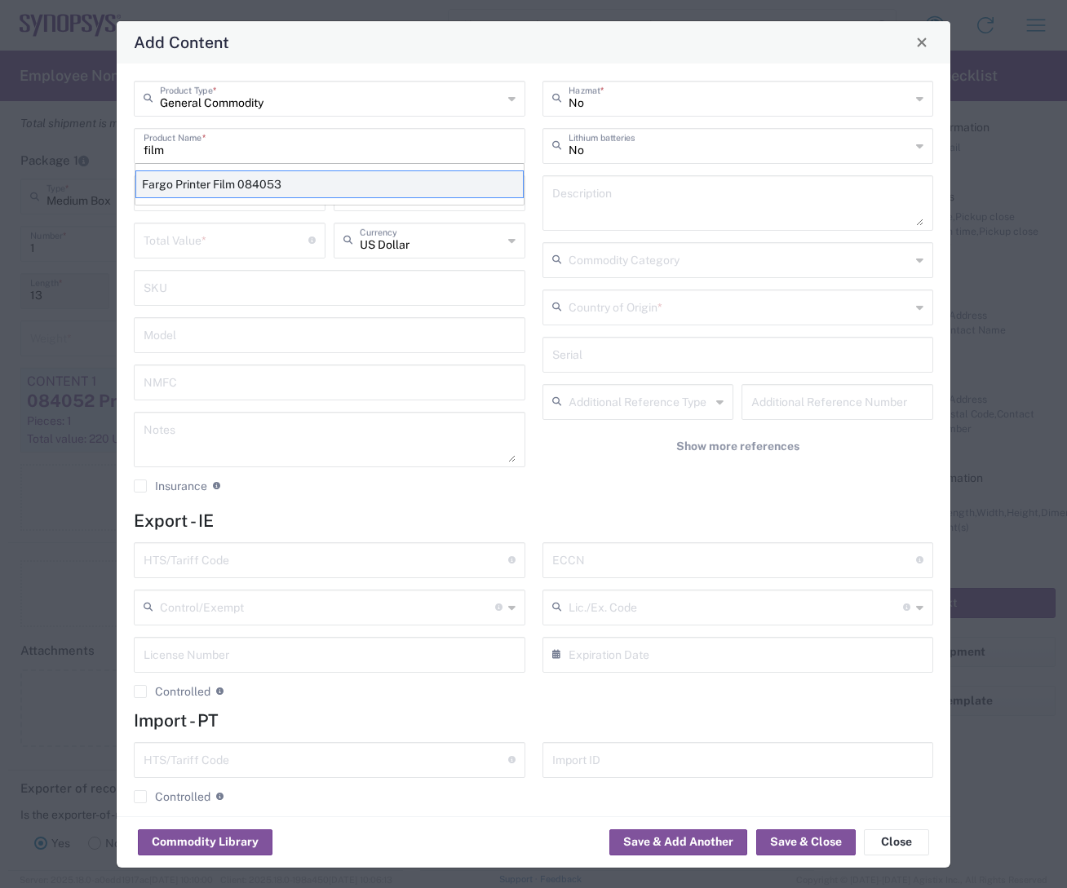
type input "BIS"
type input "EAR99"
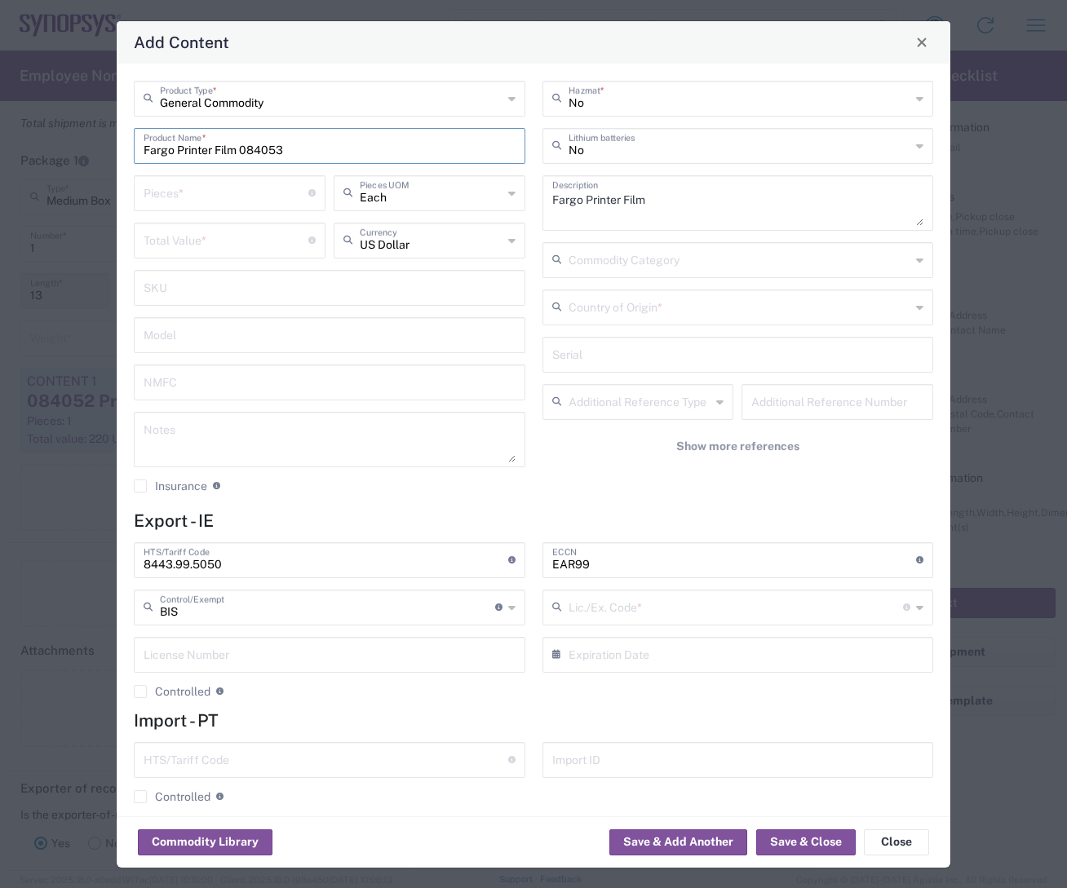
type input "NLR - No License Required"
click at [181, 198] on input "number" at bounding box center [226, 192] width 165 height 29
type input "1"
click at [184, 236] on input "number" at bounding box center [226, 239] width 165 height 29
type input "115"
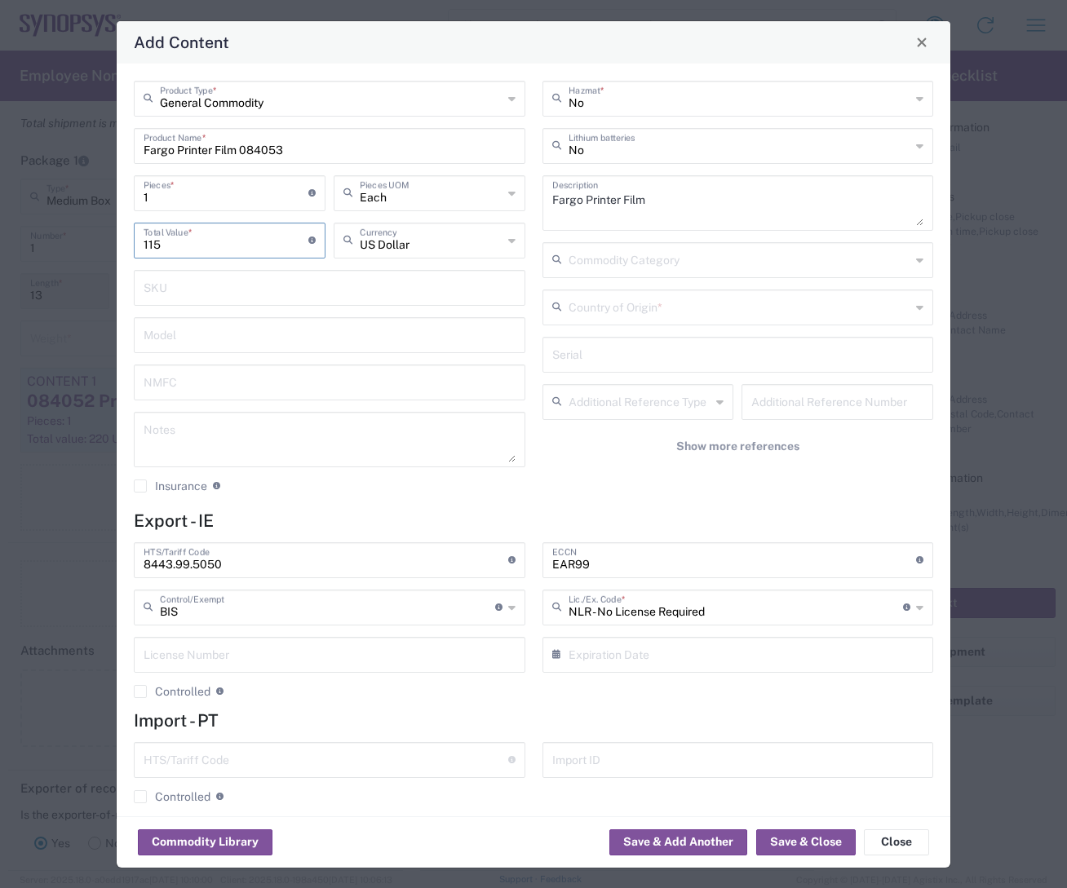
click at [618, 308] on input "text" at bounding box center [740, 306] width 343 height 29
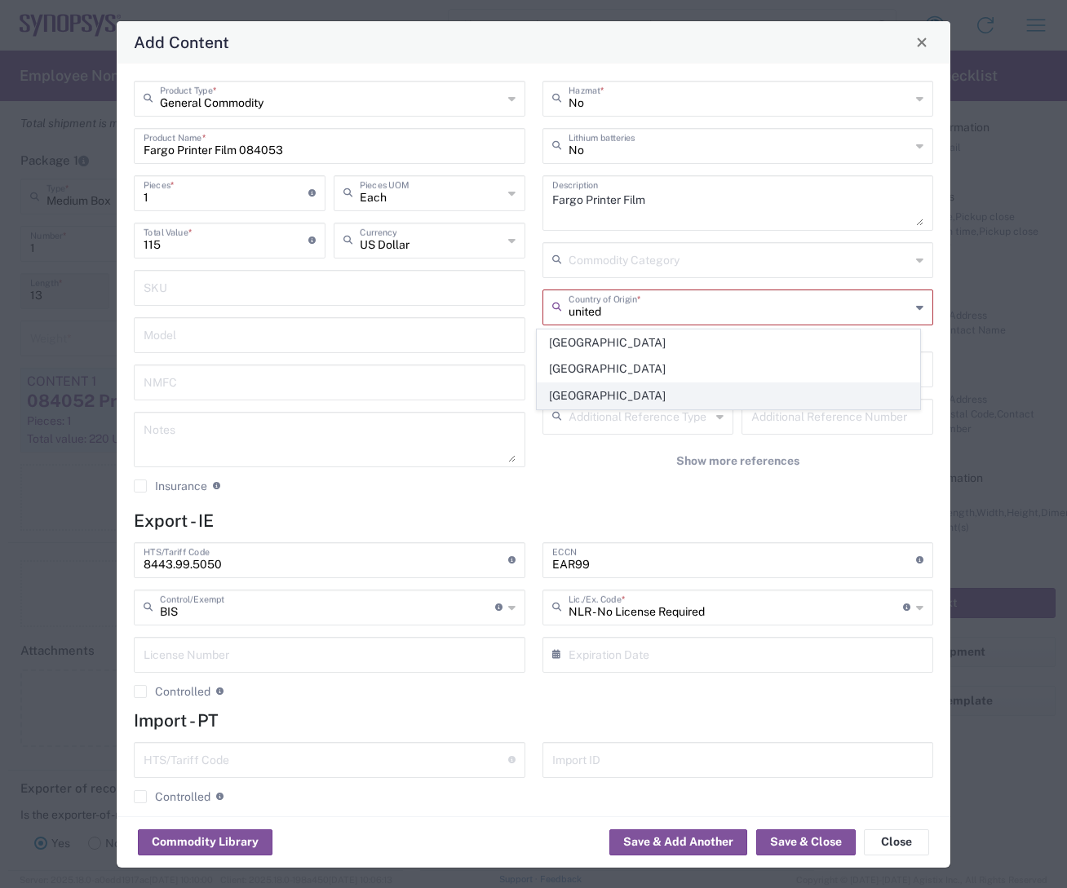
click at [596, 389] on span "[GEOGRAPHIC_DATA]" at bounding box center [729, 395] width 382 height 25
type input "[GEOGRAPHIC_DATA]"
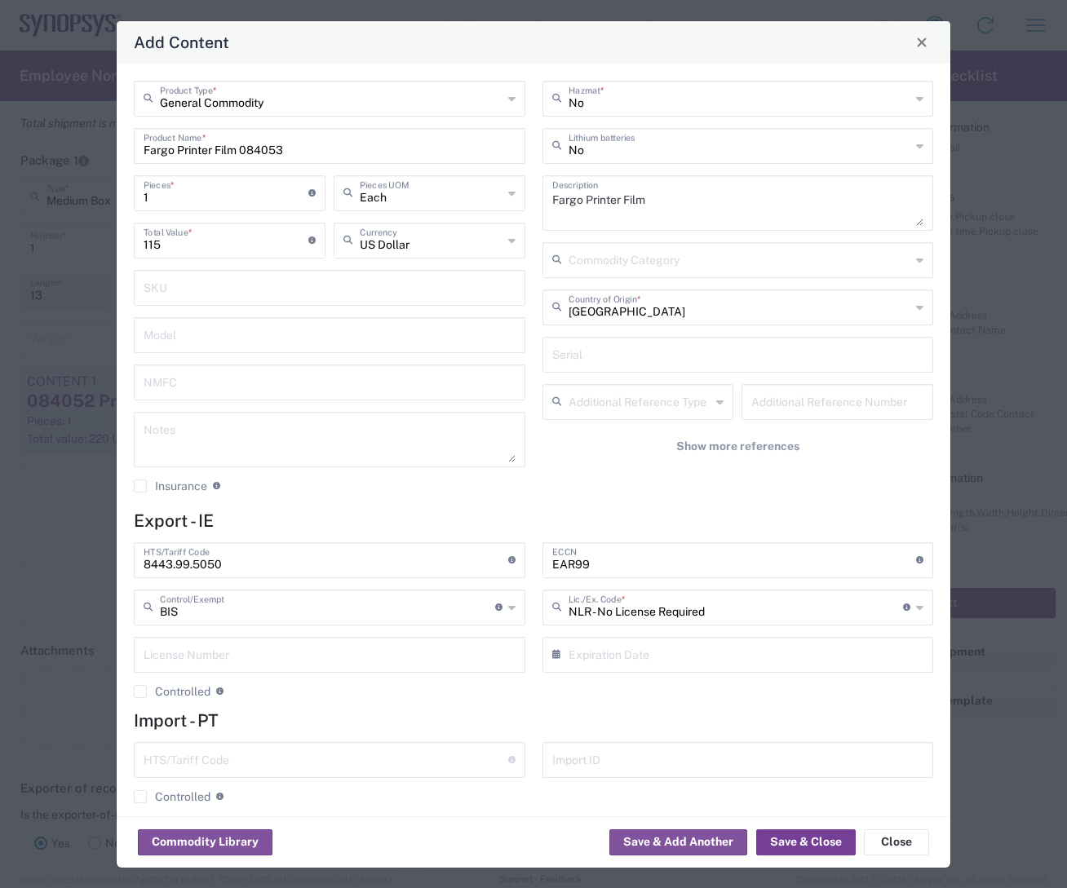
click at [802, 702] on button "Save & Close" at bounding box center [806, 843] width 100 height 26
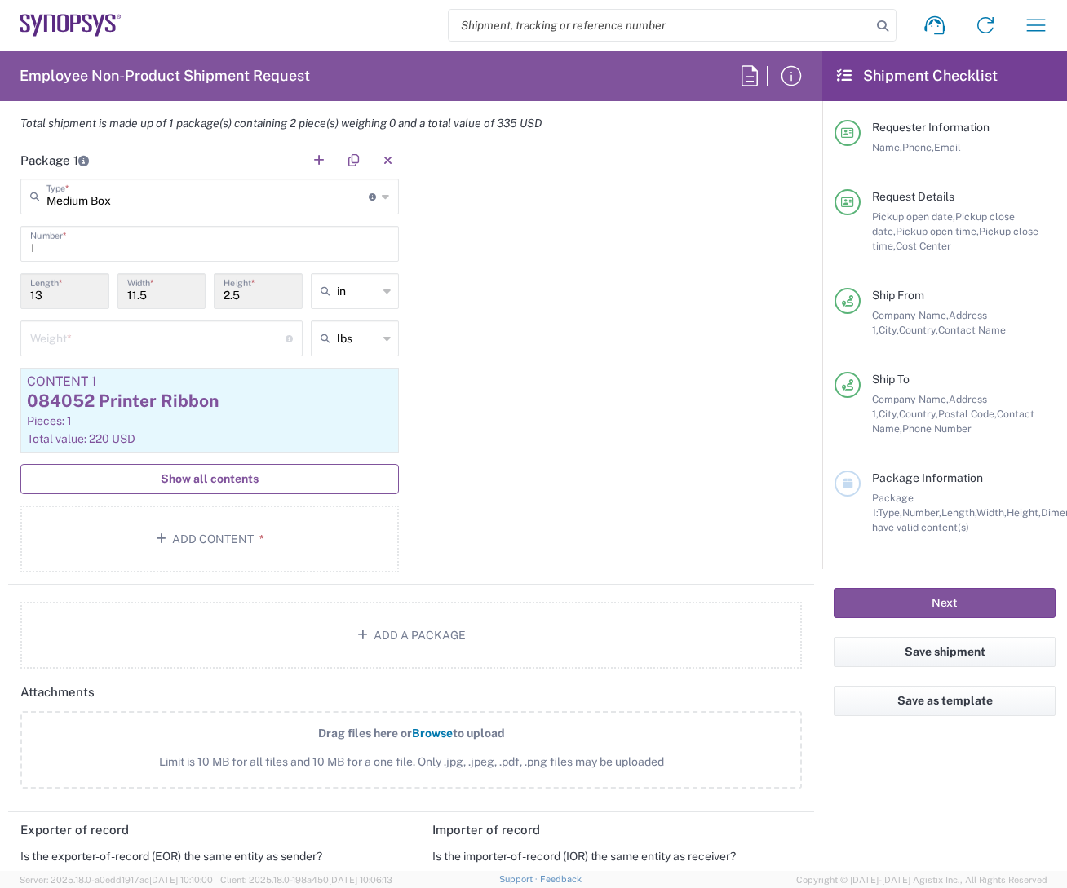
click at [224, 475] on span "Show all contents" at bounding box center [210, 478] width 98 height 15
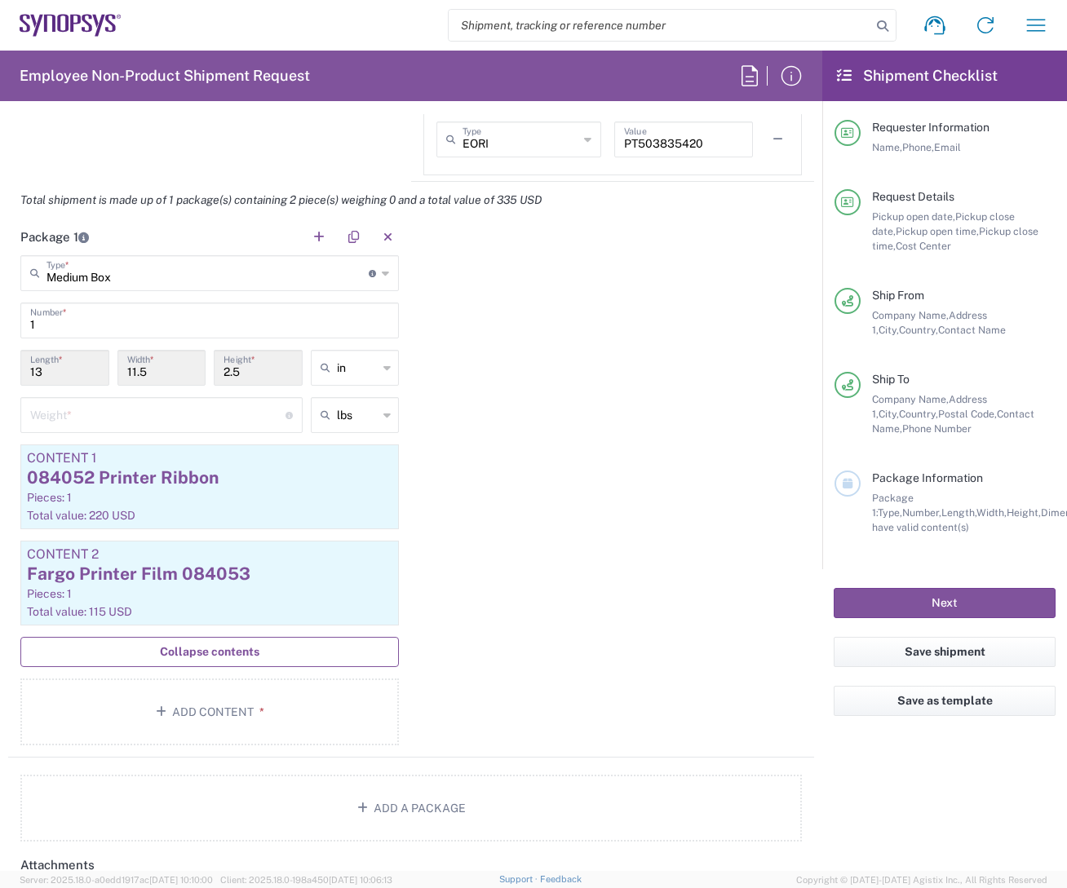
scroll to position [1468, 0]
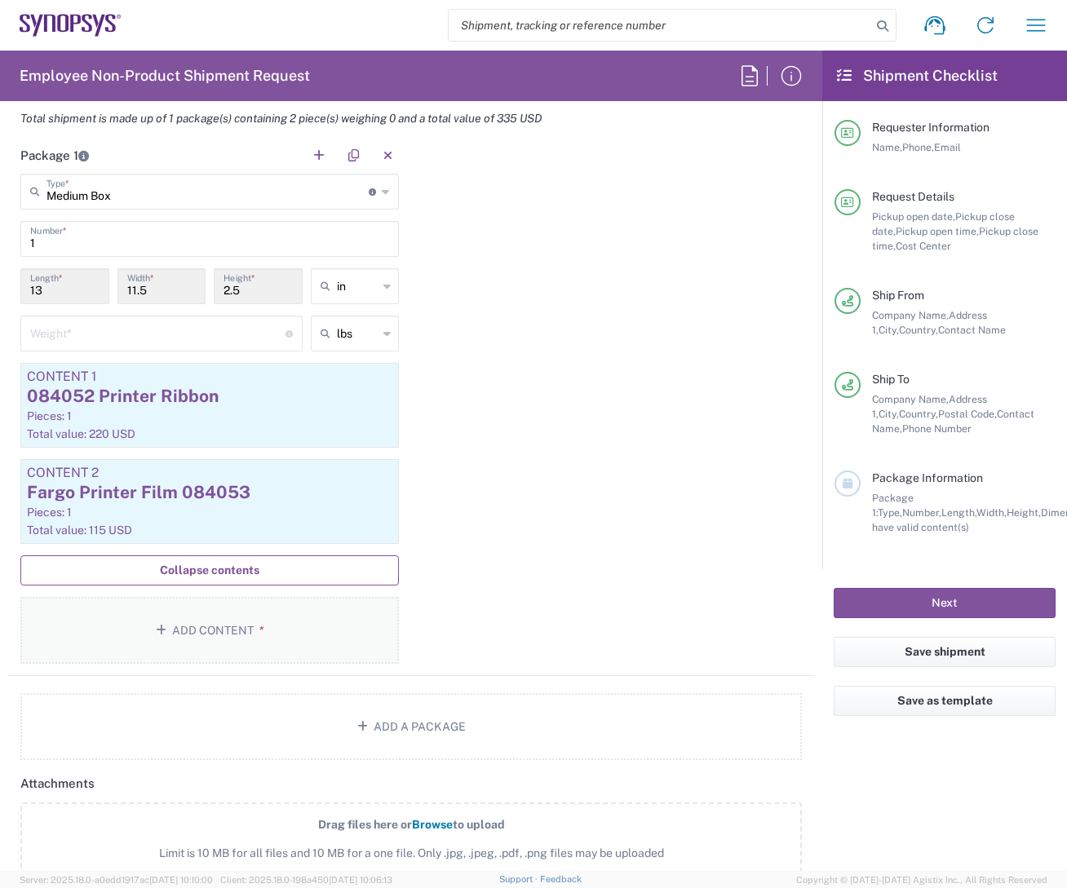
click at [201, 626] on button "Add Content *" at bounding box center [209, 630] width 378 height 67
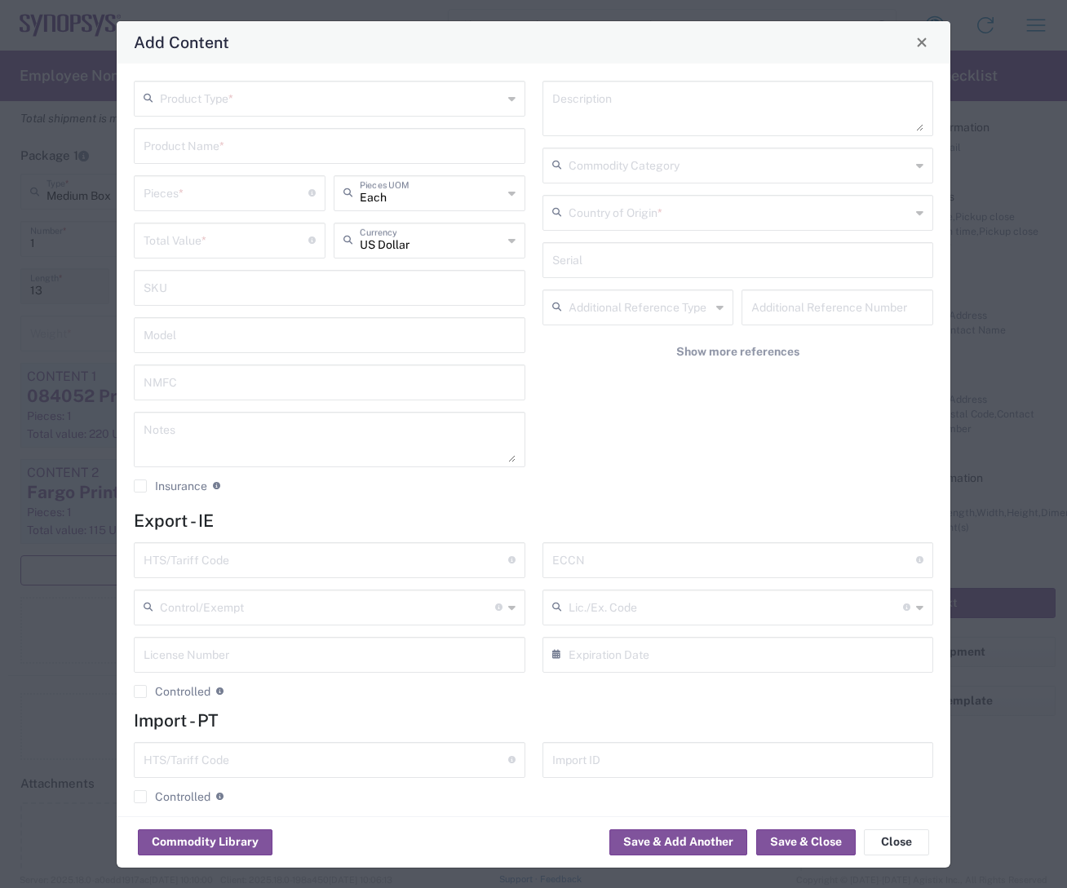
click at [404, 104] on input "text" at bounding box center [331, 97] width 343 height 29
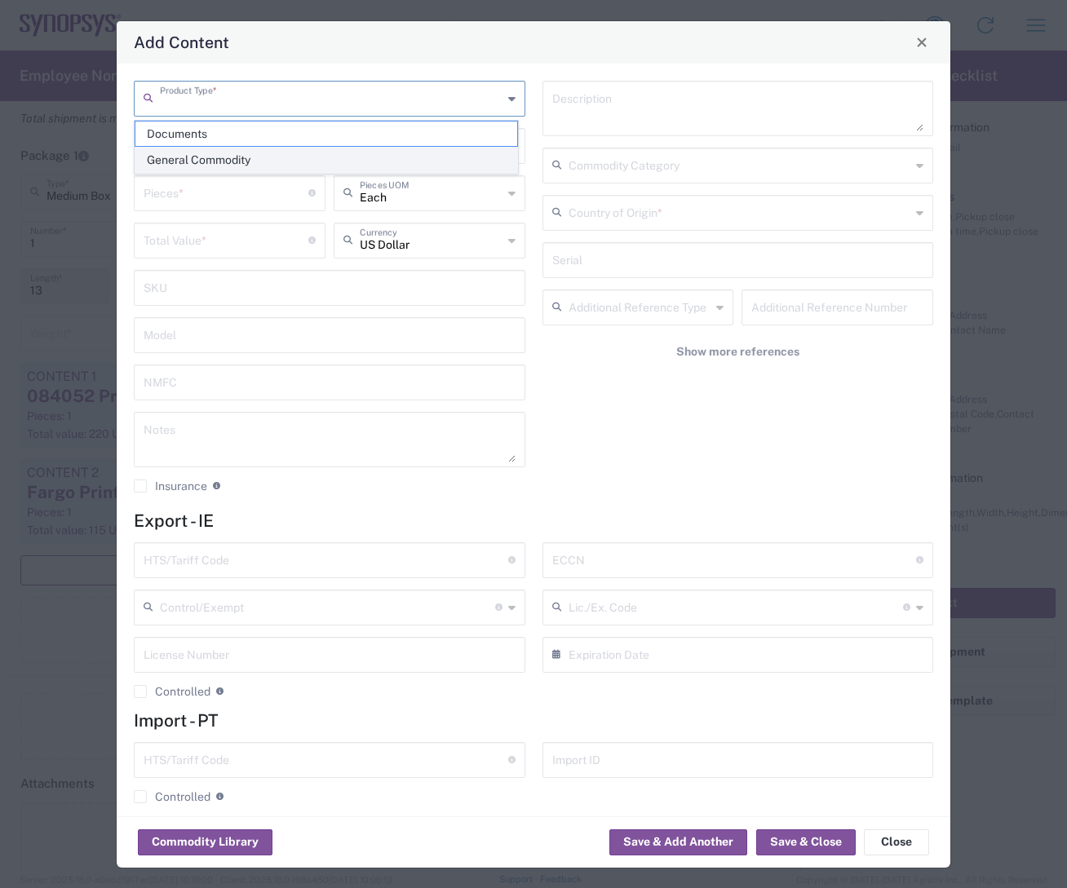
click at [248, 155] on span "General Commodity" at bounding box center [326, 160] width 382 height 25
type input "General Commodity"
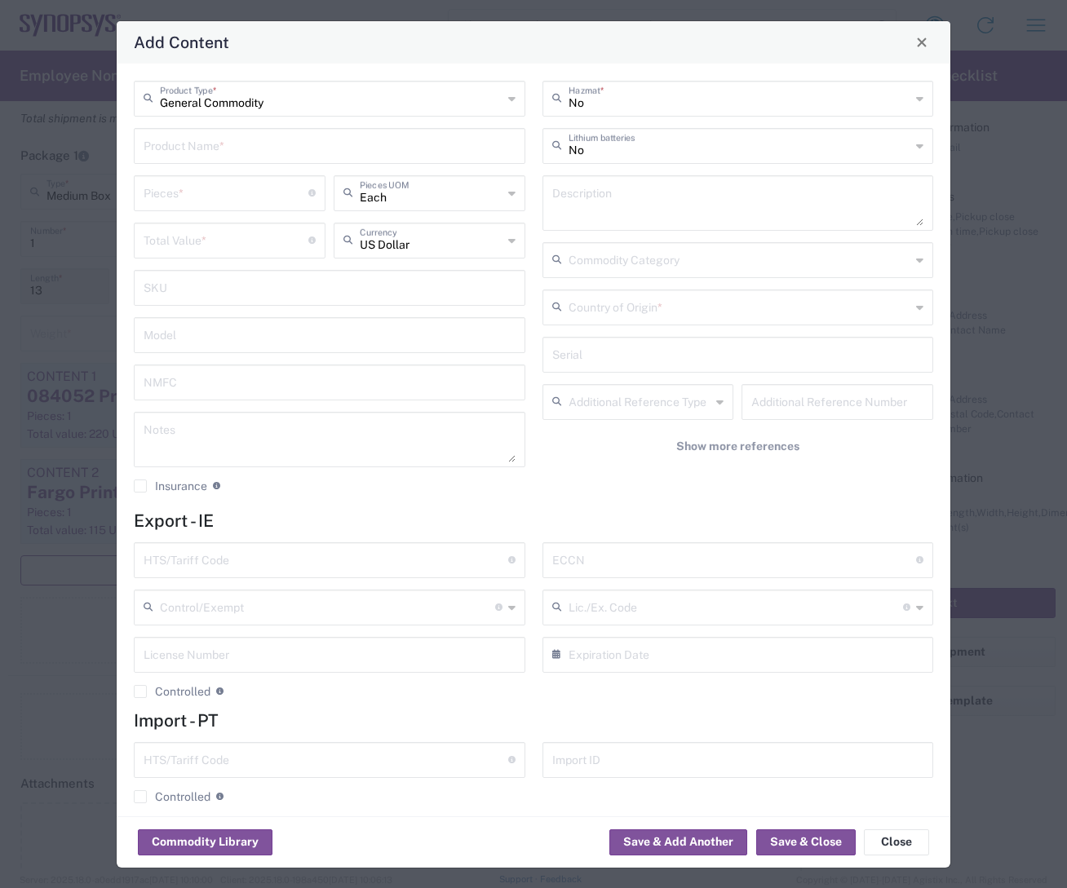
click at [244, 148] on input "text" at bounding box center [330, 145] width 372 height 29
click at [242, 184] on div "089200 Printer Cleaning Kit" at bounding box center [329, 184] width 388 height 28
type input "089200 Printer Cleaning Kit"
type textarea "Fargo Printer Cleaning Kit"
type input "5911.90.0080"
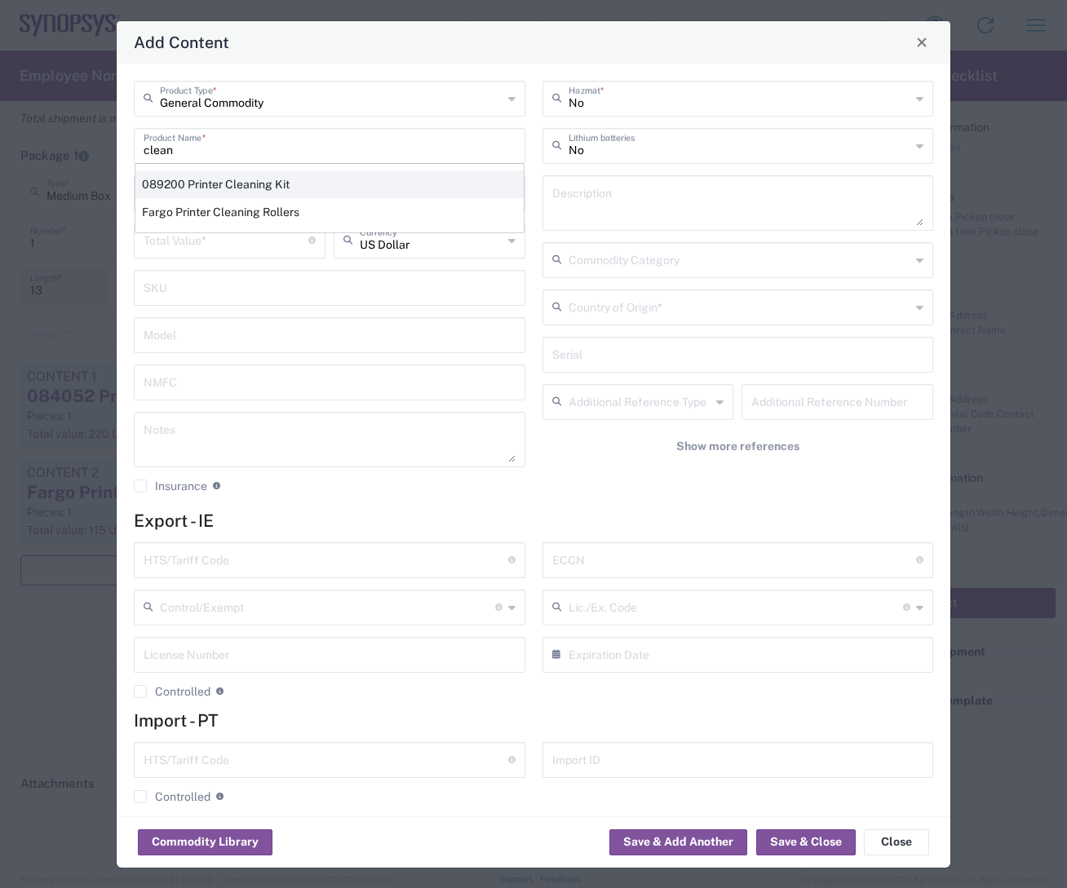
type input "BIS"
type input "EAR99"
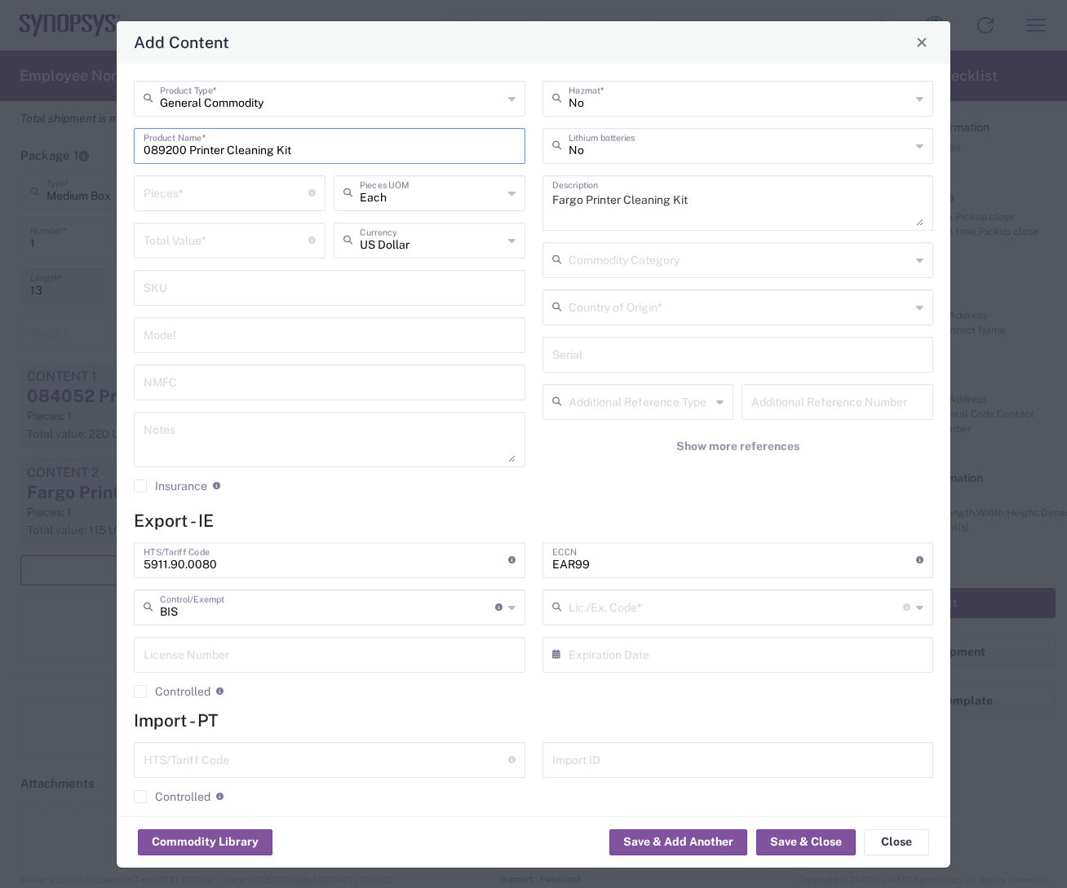
type input "NLR - No License Required"
click at [223, 201] on input "number" at bounding box center [226, 192] width 165 height 29
type input "1"
click at [193, 239] on input "number" at bounding box center [226, 239] width 165 height 29
type input "57"
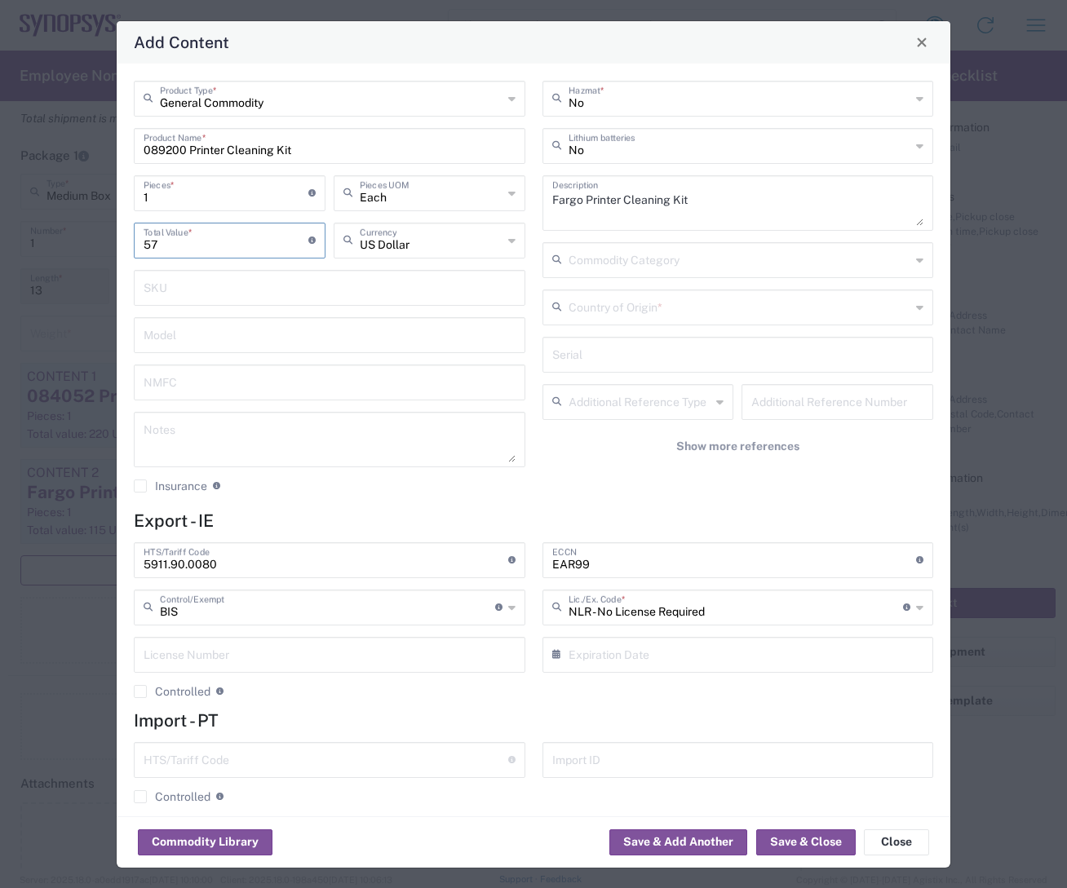
click at [750, 311] on input "text" at bounding box center [740, 306] width 343 height 29
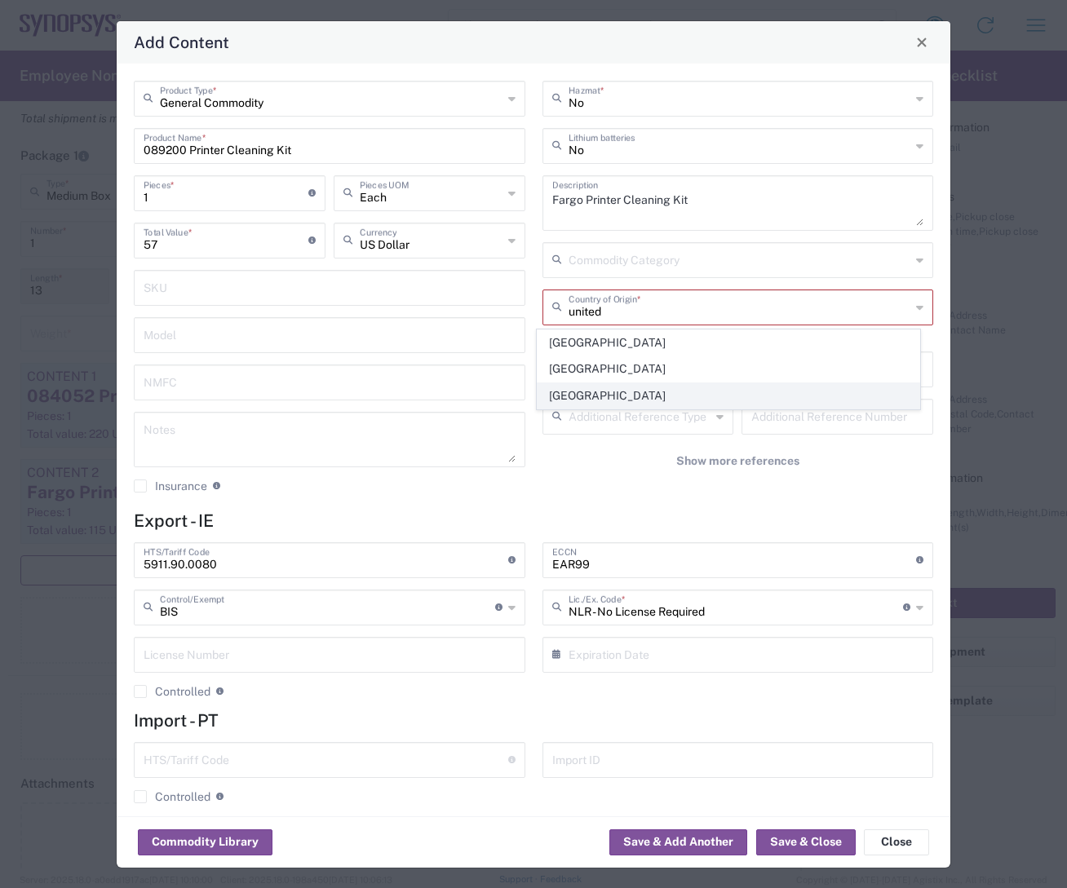
click at [612, 398] on span "[GEOGRAPHIC_DATA]" at bounding box center [729, 395] width 382 height 25
type input "[GEOGRAPHIC_DATA]"
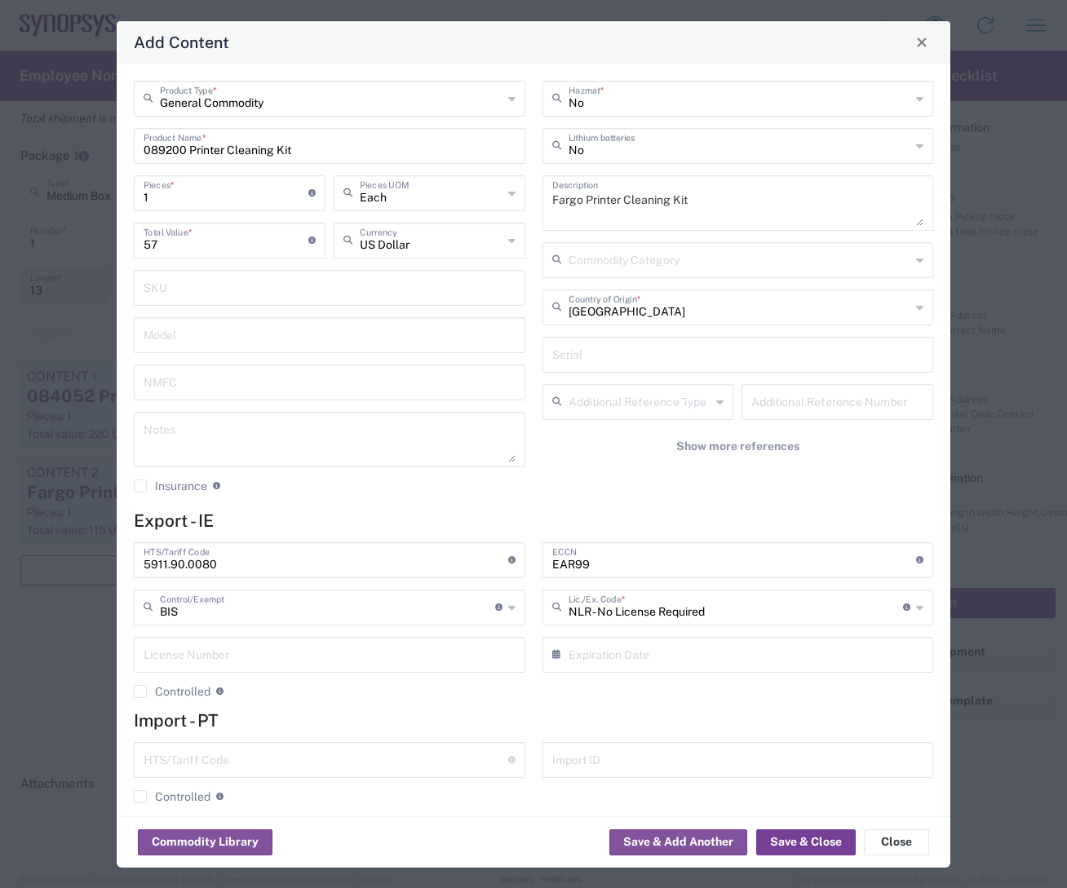
click at [813, 702] on button "Save & Close" at bounding box center [806, 843] width 100 height 26
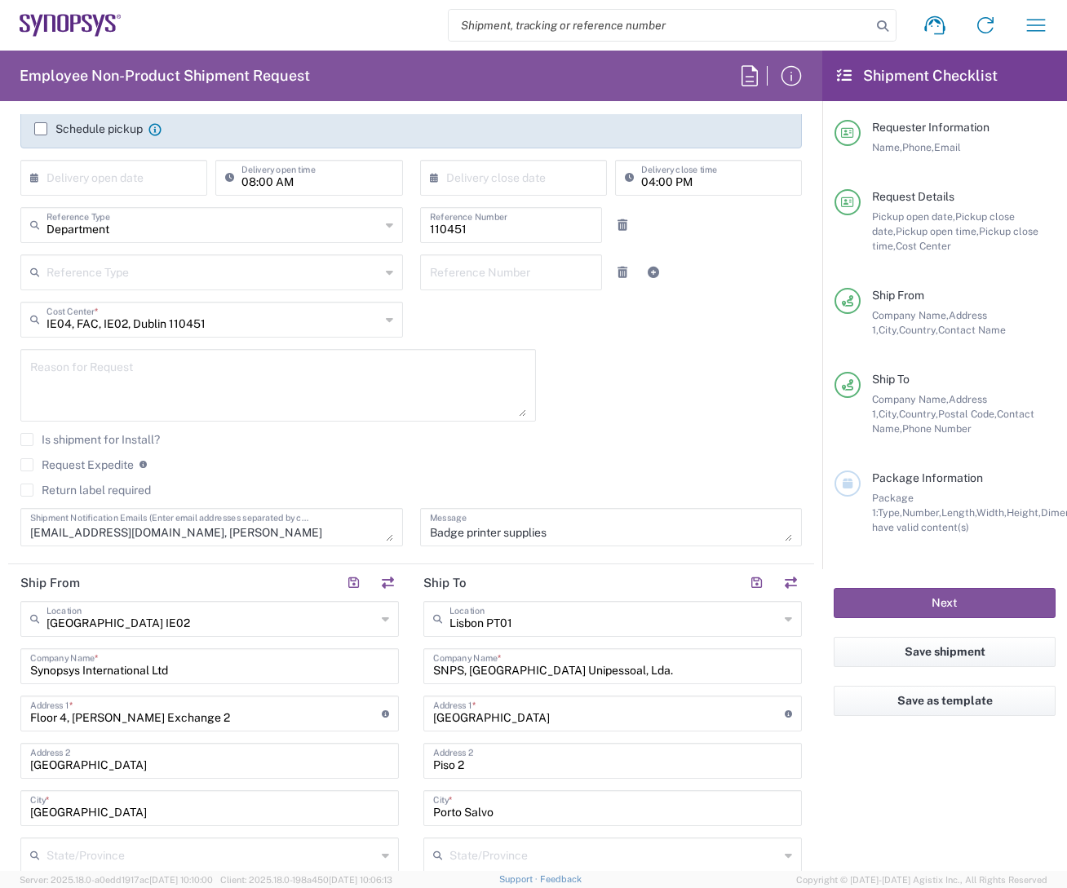
scroll to position [326, 0]
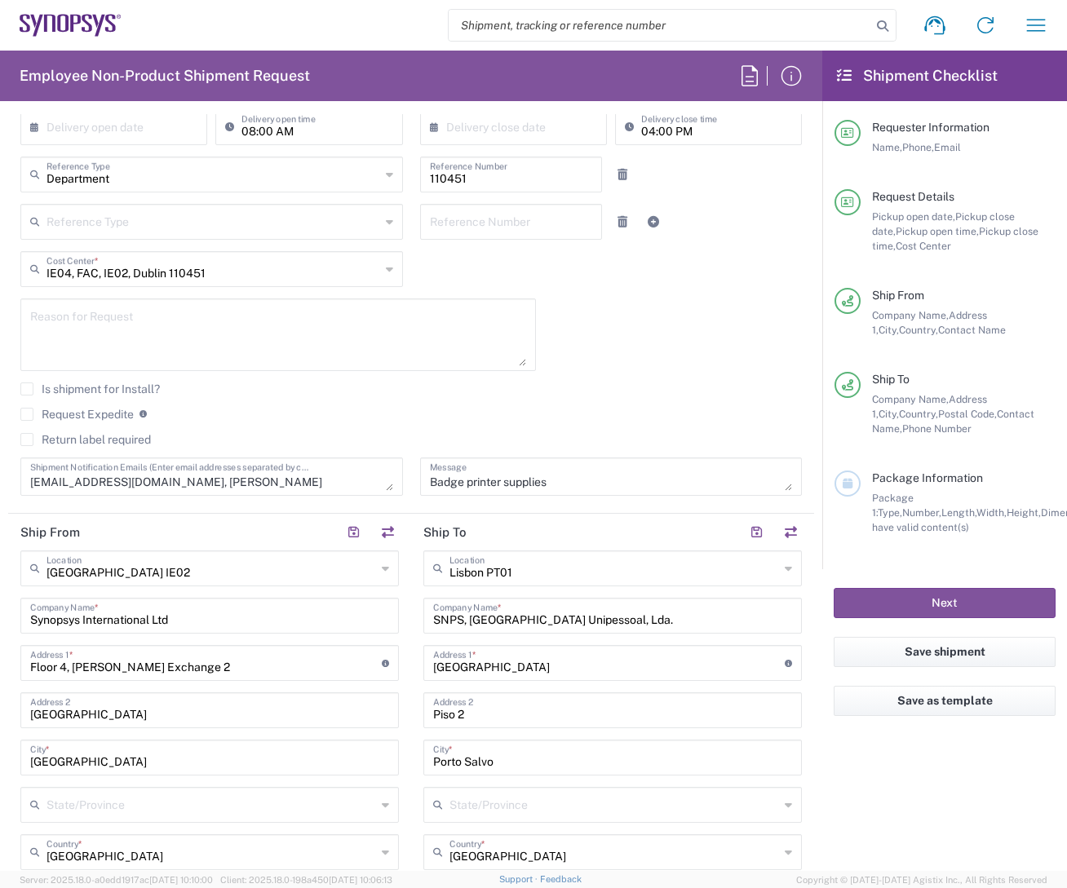
click at [640, 361] on div "[DATE] × Pickup open date * Cancel Apply 08:00 AM Pickup open time * [DATE] × P…" at bounding box center [411, 259] width 799 height 498
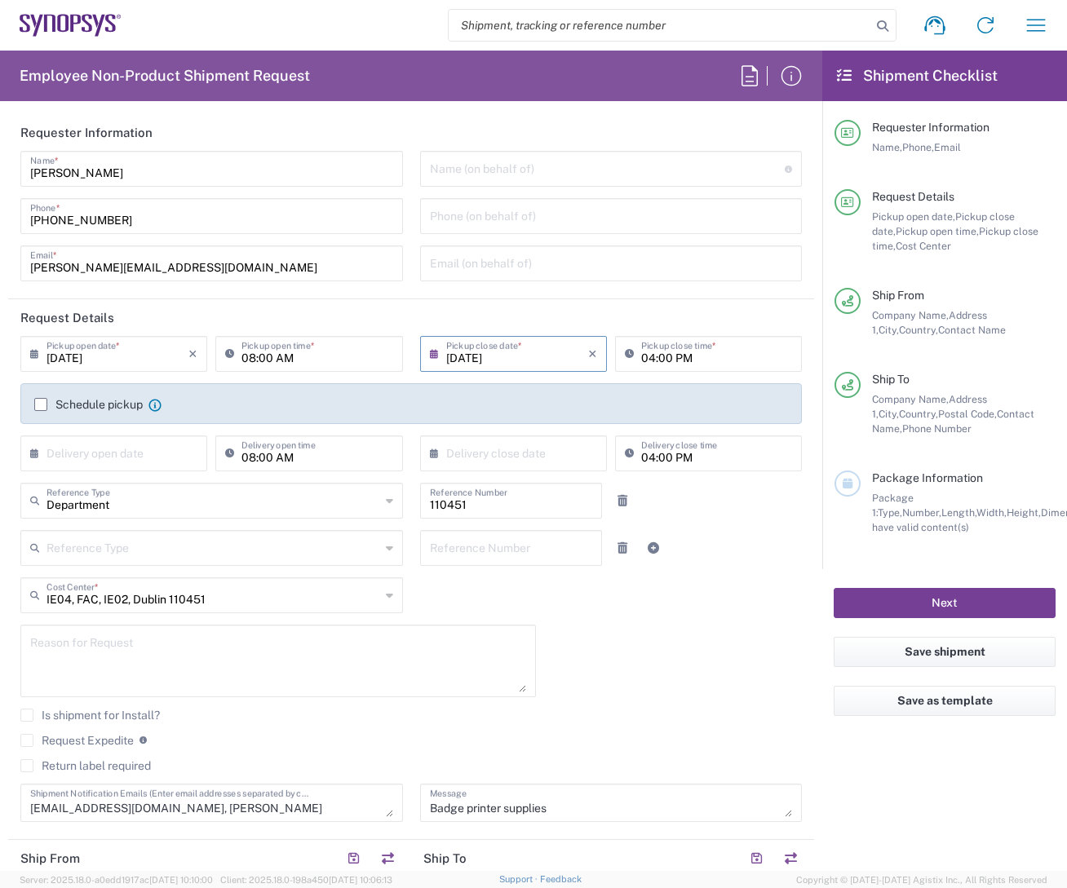
click at [896, 595] on button "Next" at bounding box center [945, 603] width 222 height 30
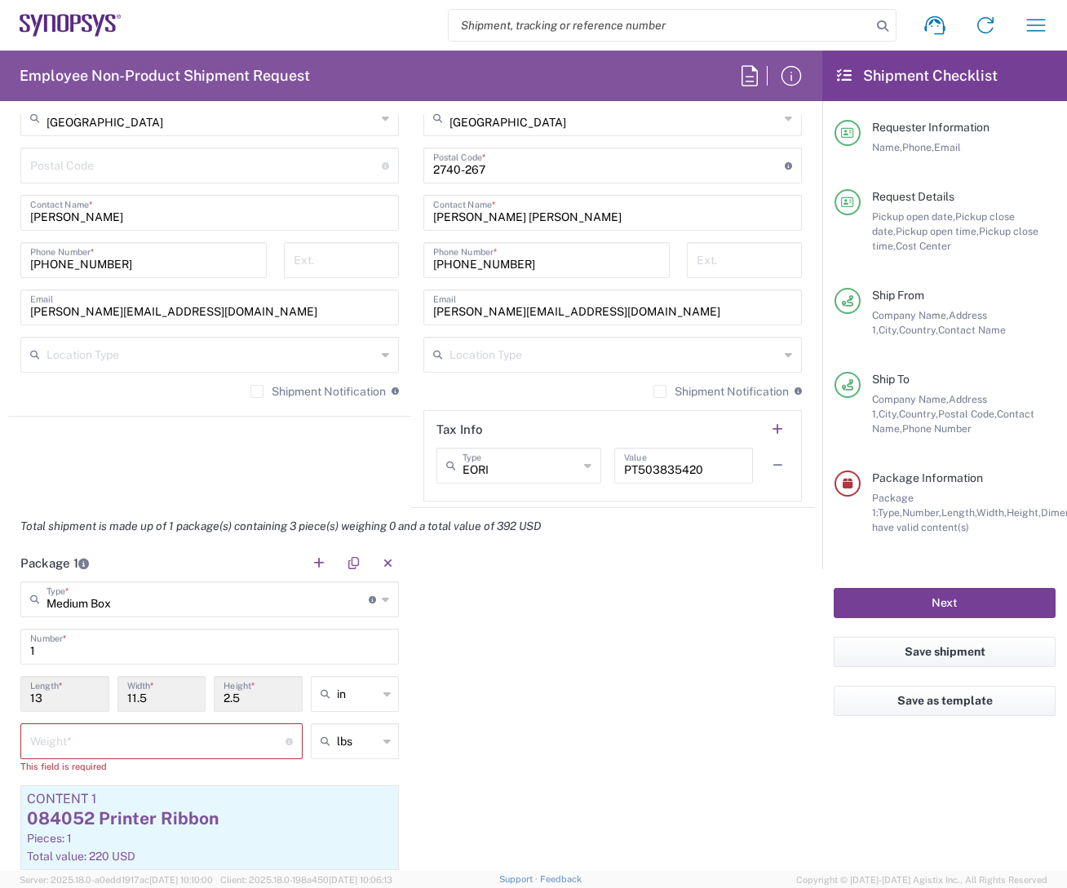
scroll to position [1387, 0]
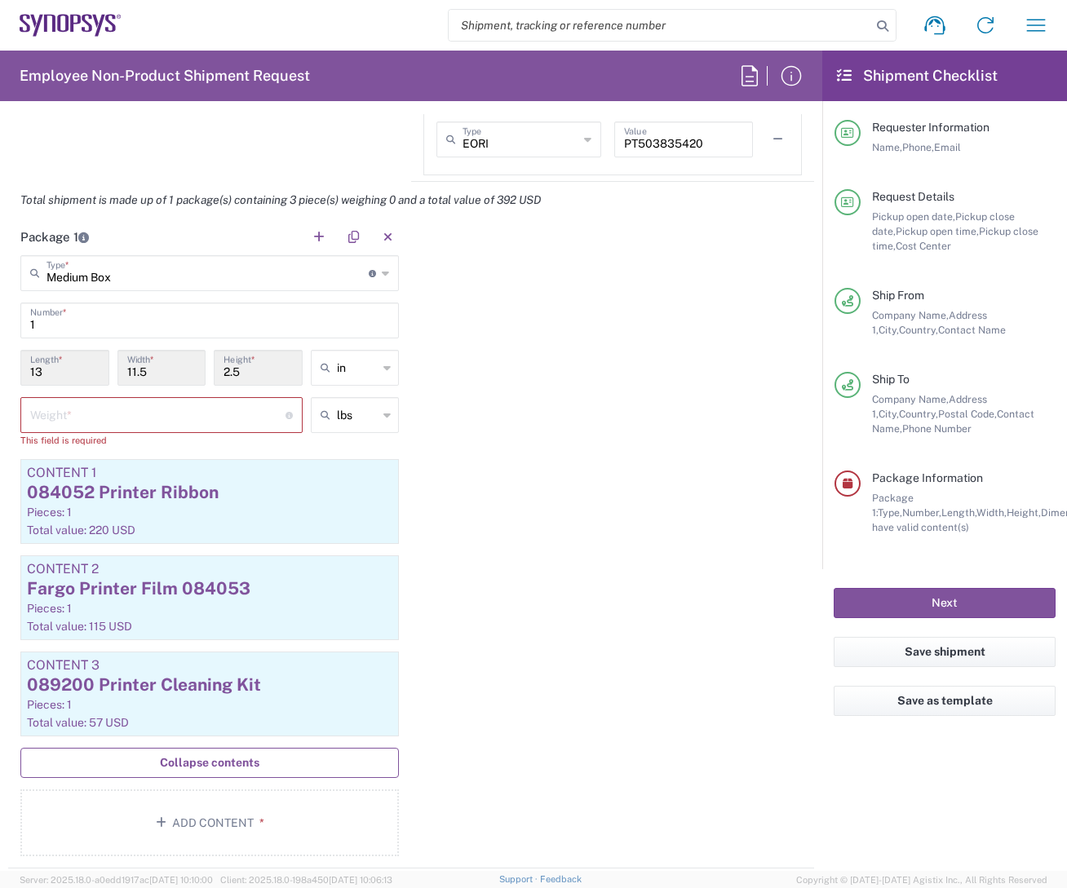
click at [74, 421] on input "number" at bounding box center [157, 414] width 255 height 29
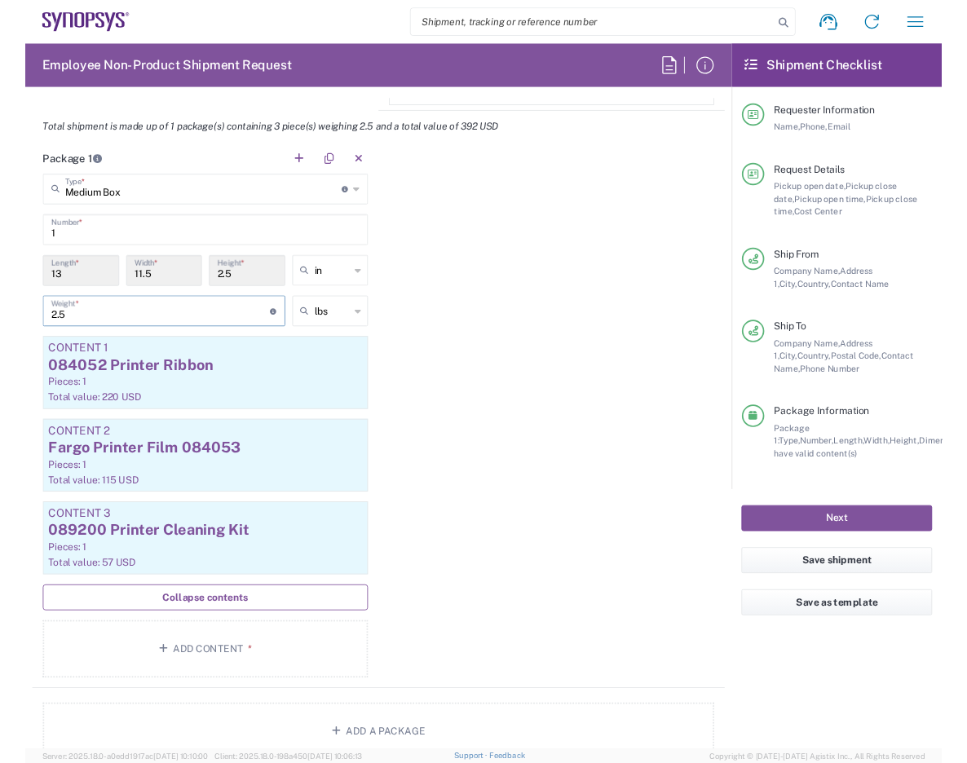
scroll to position [1468, 0]
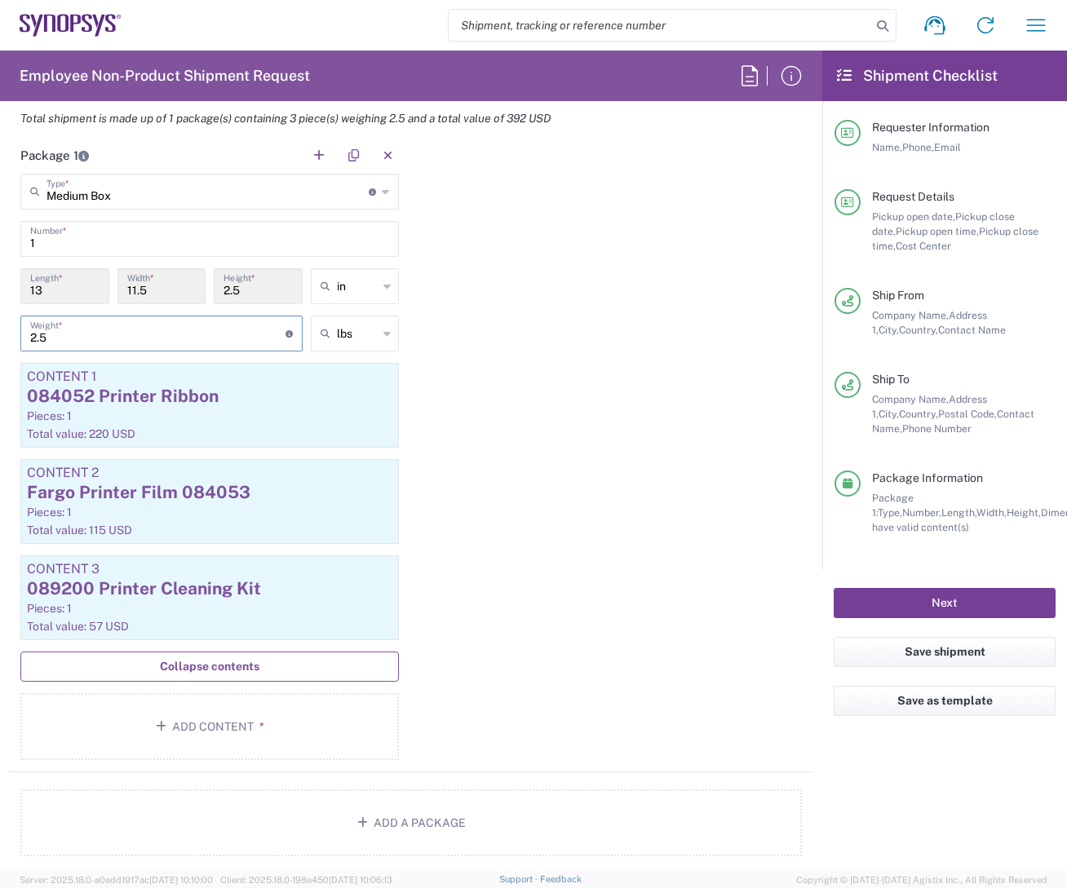
type input "2.5"
click at [901, 596] on button "Next" at bounding box center [945, 603] width 222 height 30
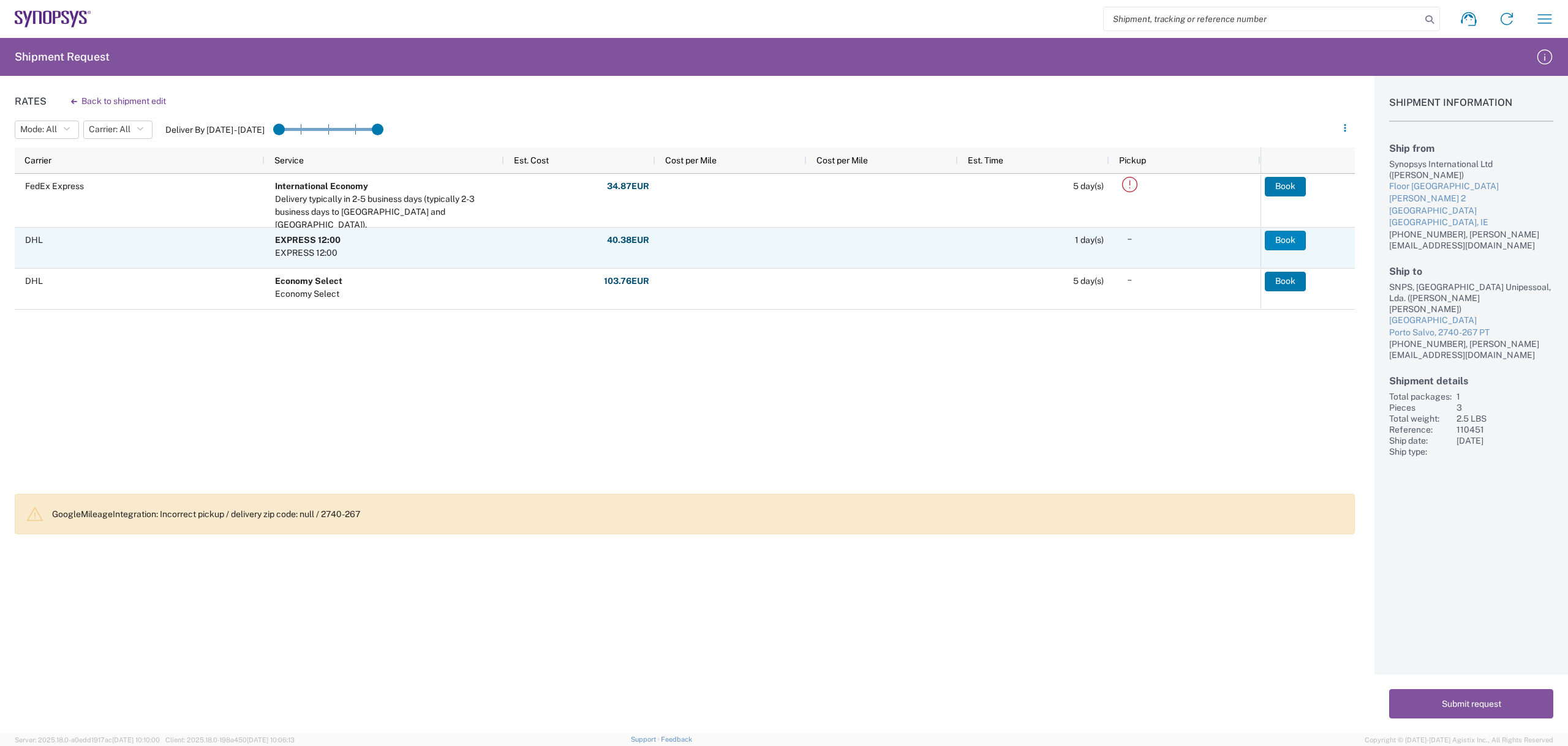
click at [677, 241] on button "Book" at bounding box center [1285, 241] width 41 height 20
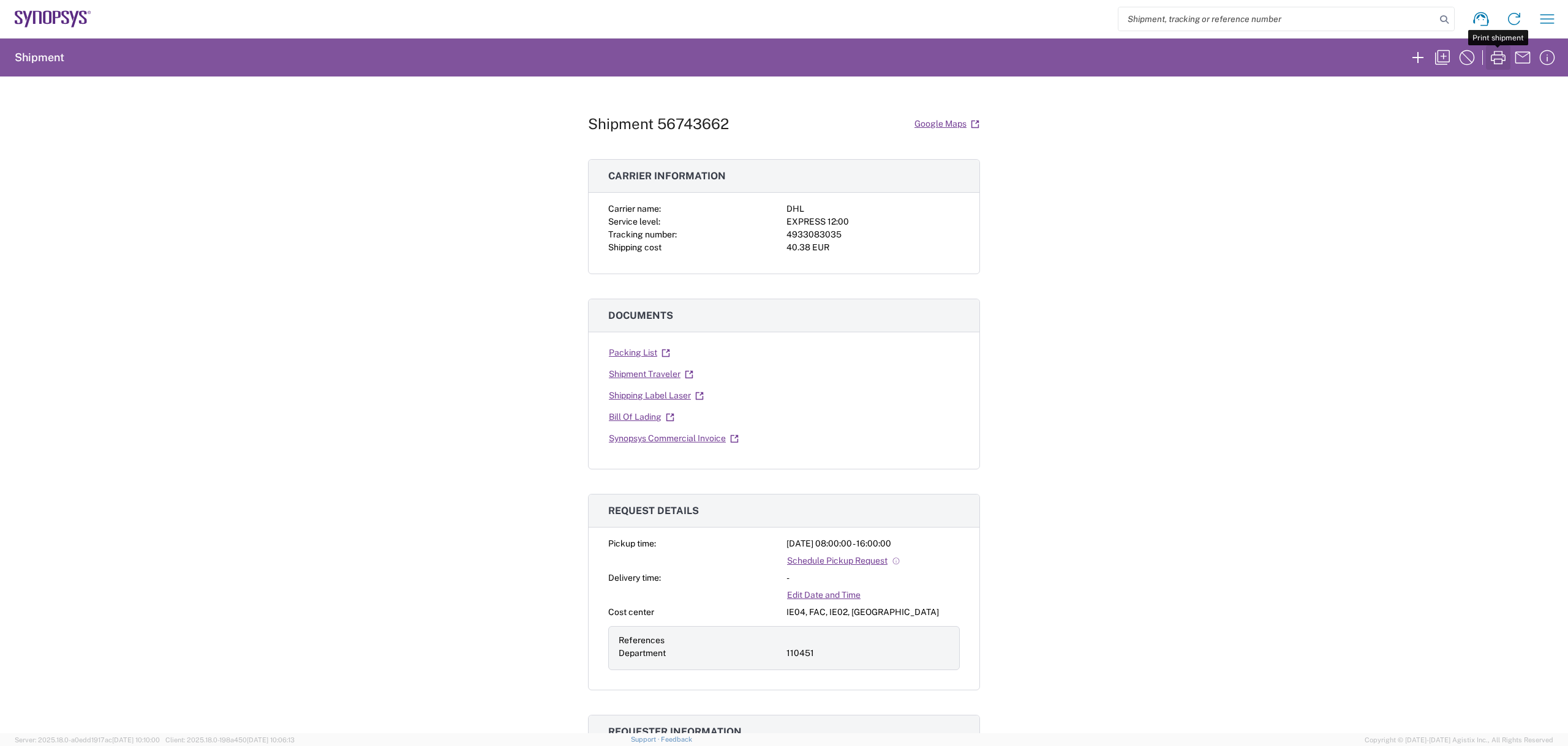
click at [677, 59] on icon "button" at bounding box center [1498, 58] width 15 height 14
